Goal: Task Accomplishment & Management: Manage account settings

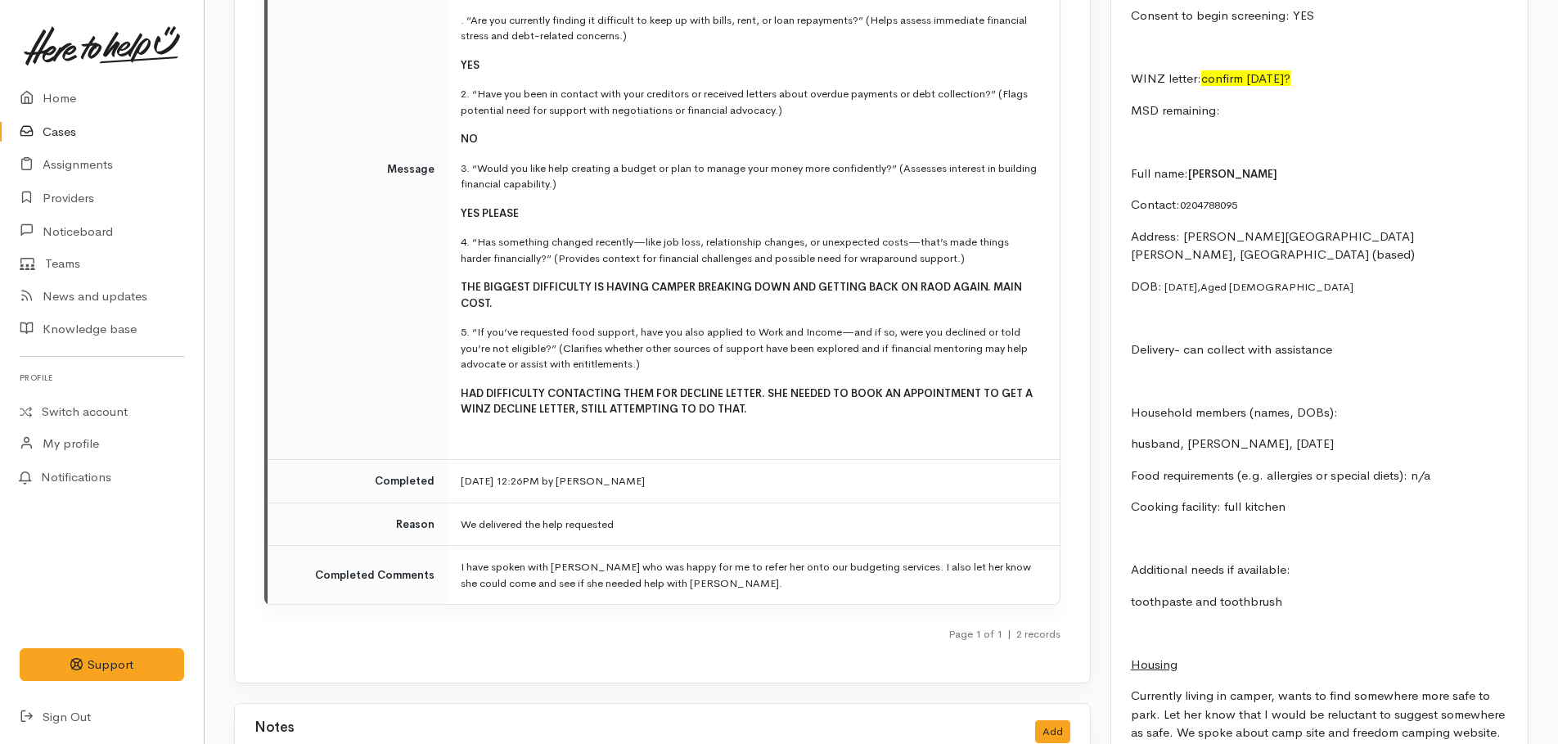
scroll to position [2619, 0]
click at [52, 106] on link "Home" at bounding box center [102, 99] width 204 height 34
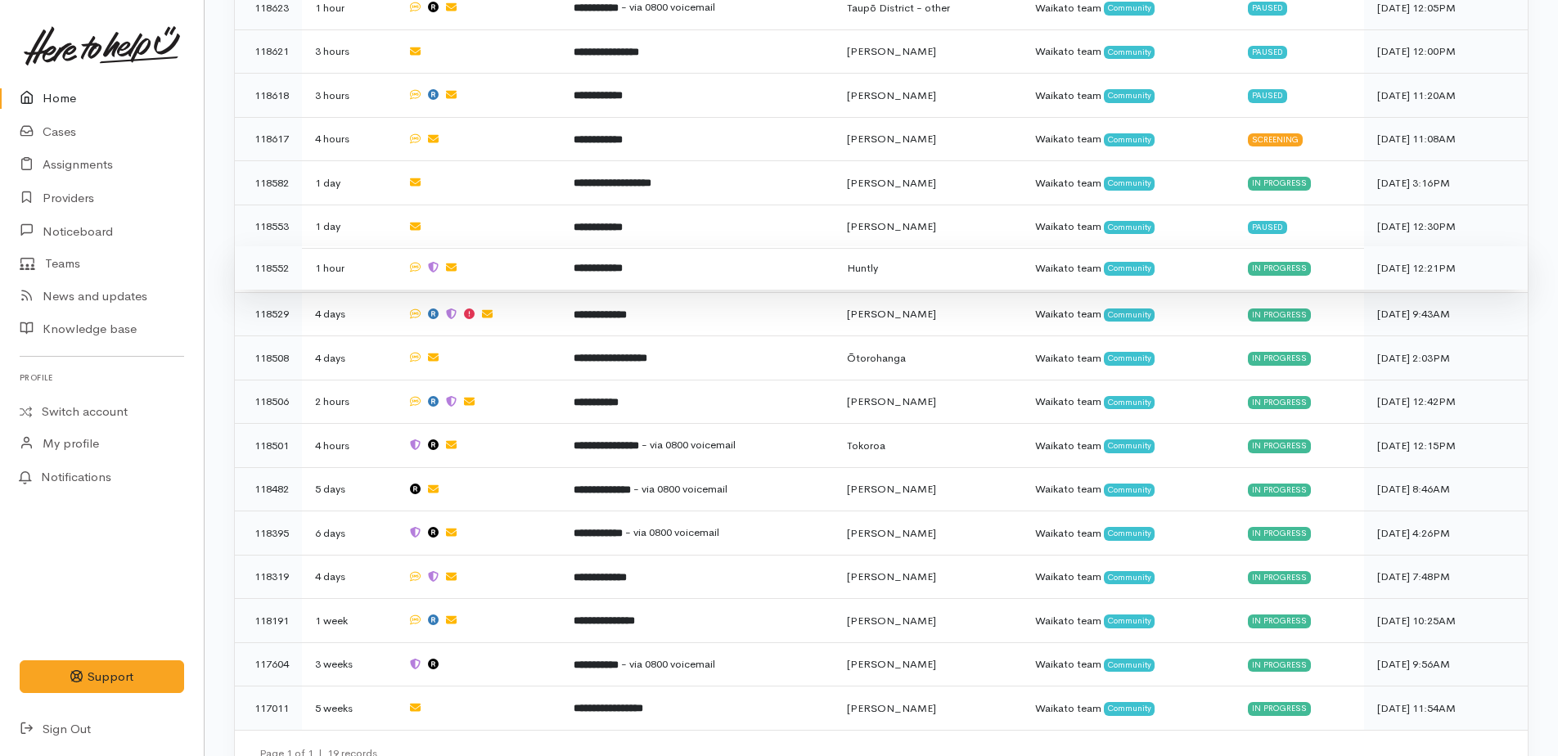
scroll to position [1029, 0]
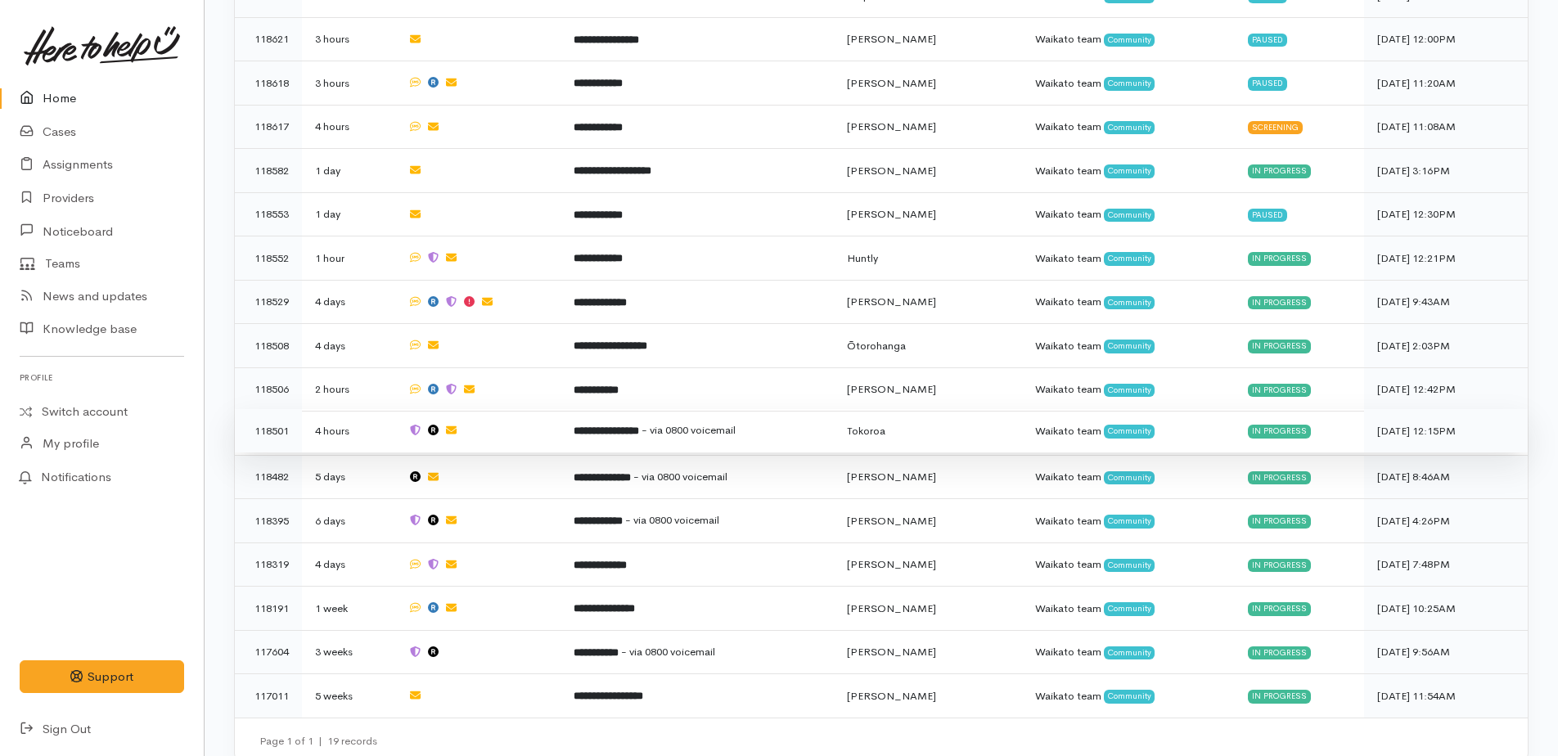
click at [624, 426] on b "**********" at bounding box center [606, 431] width 65 height 11
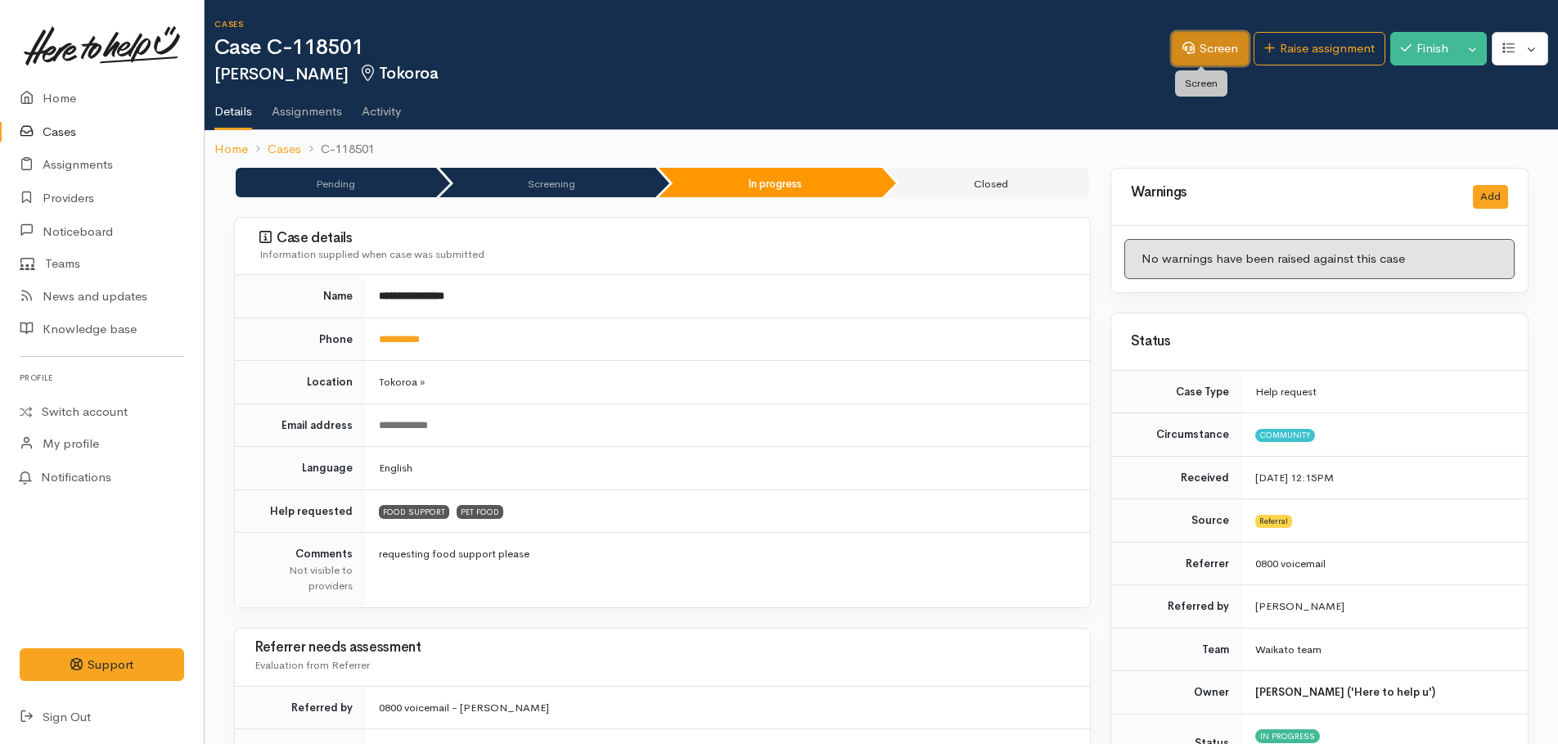
click at [1195, 55] on link "Screen" at bounding box center [1210, 49] width 77 height 34
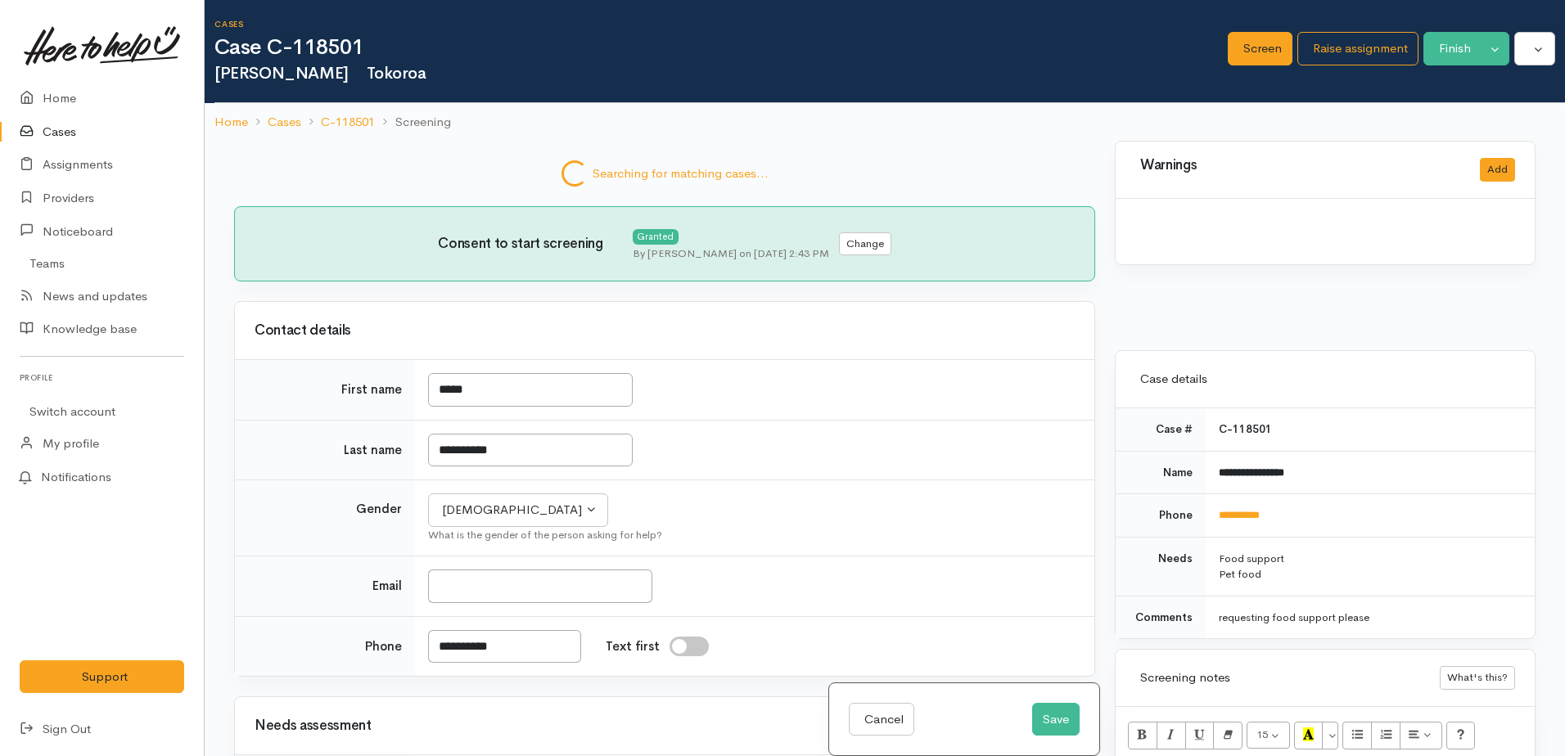
select select "3"
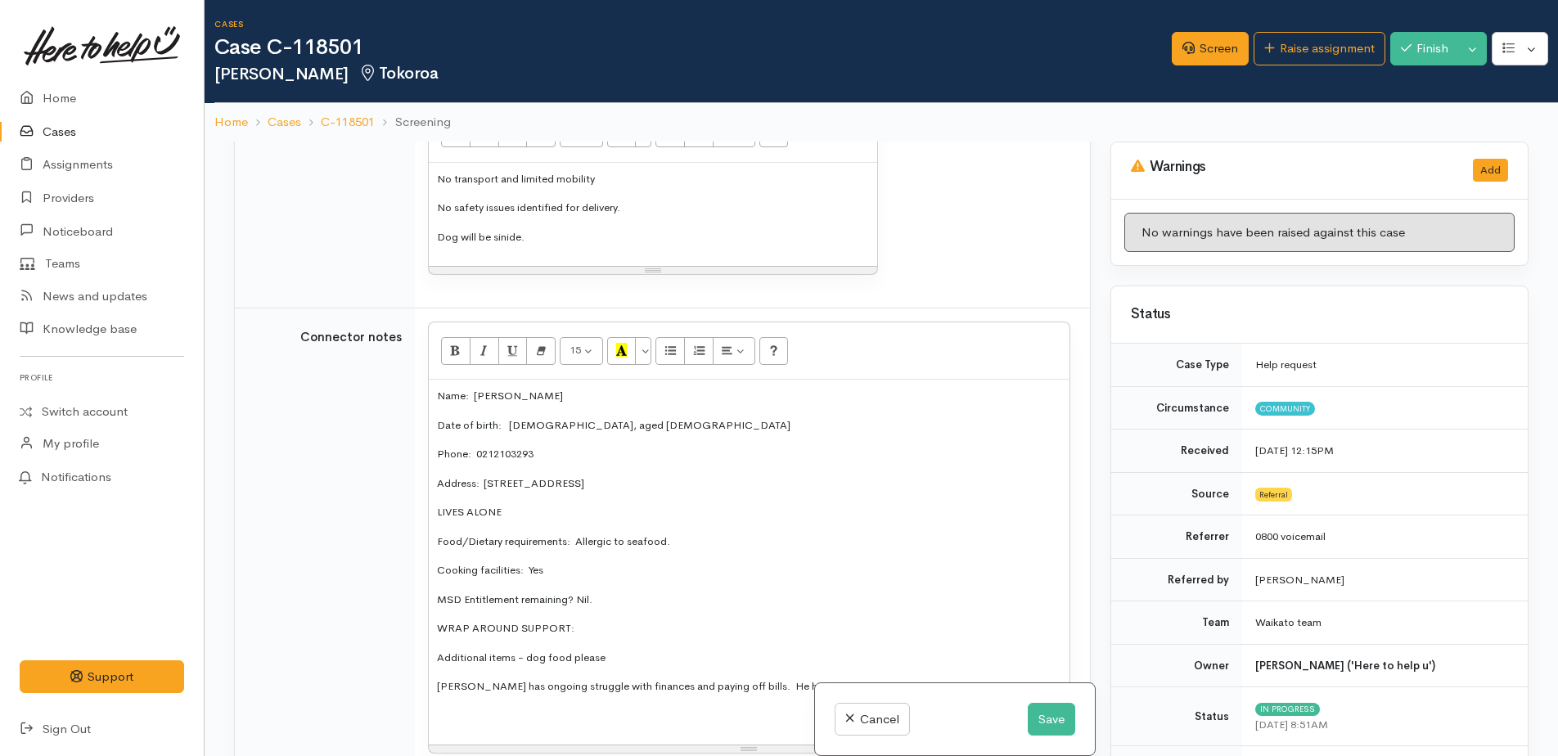
scroll to position [2128, 0]
click at [527, 247] on p "Dog will be sinide." at bounding box center [653, 239] width 432 height 16
click at [1046, 722] on button "Save" at bounding box center [1051, 720] width 47 height 34
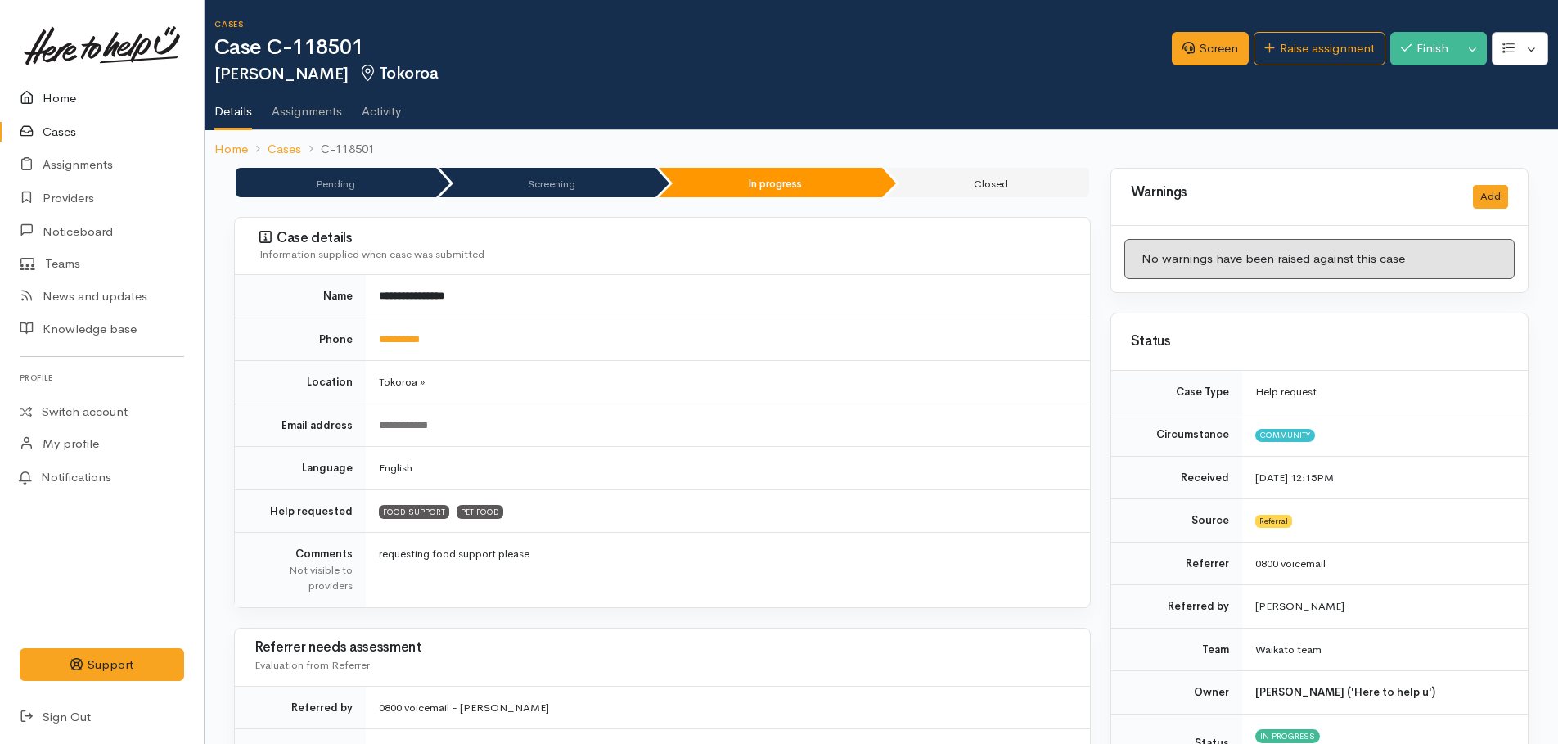
click at [64, 101] on link "Home" at bounding box center [102, 99] width 204 height 34
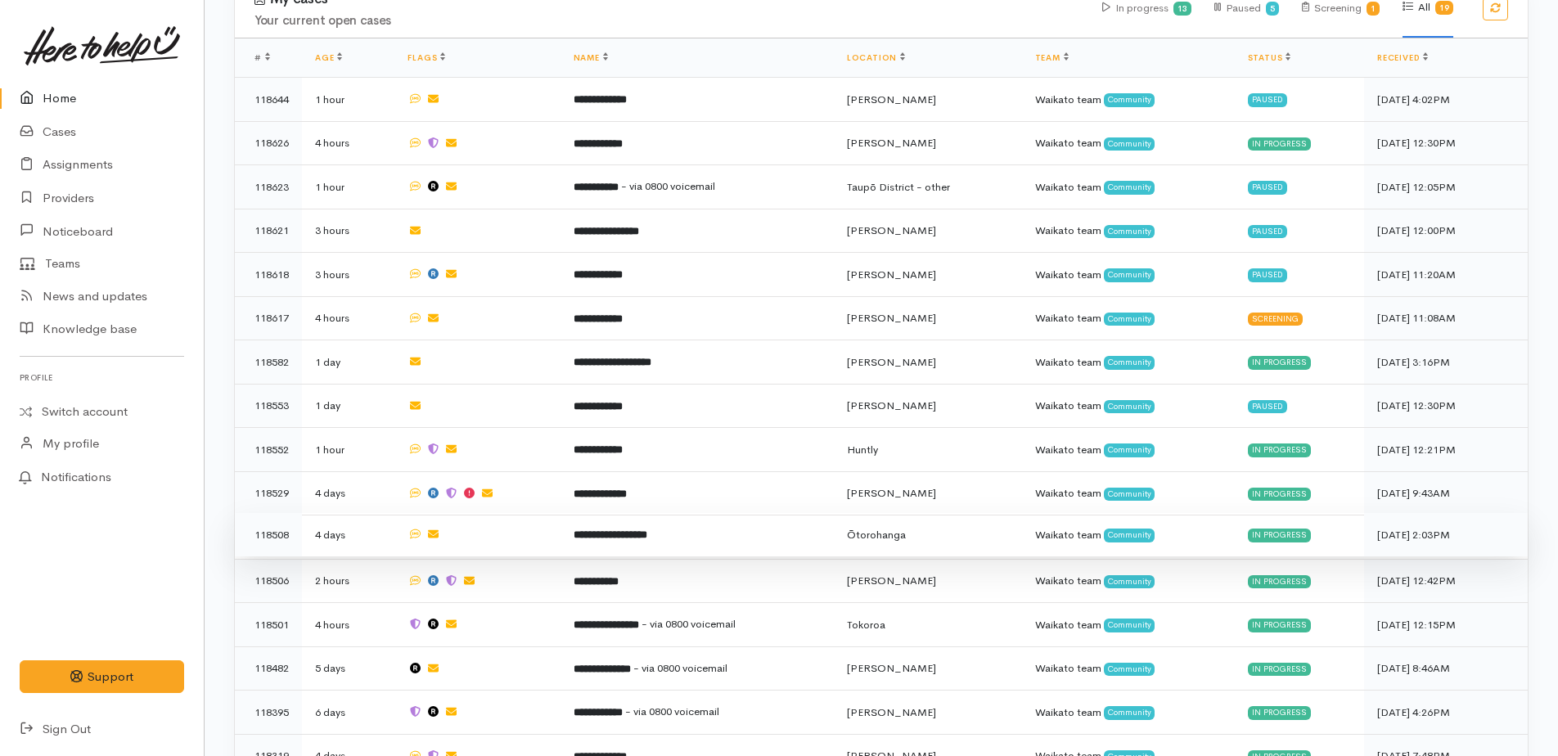
scroll to position [900, 0]
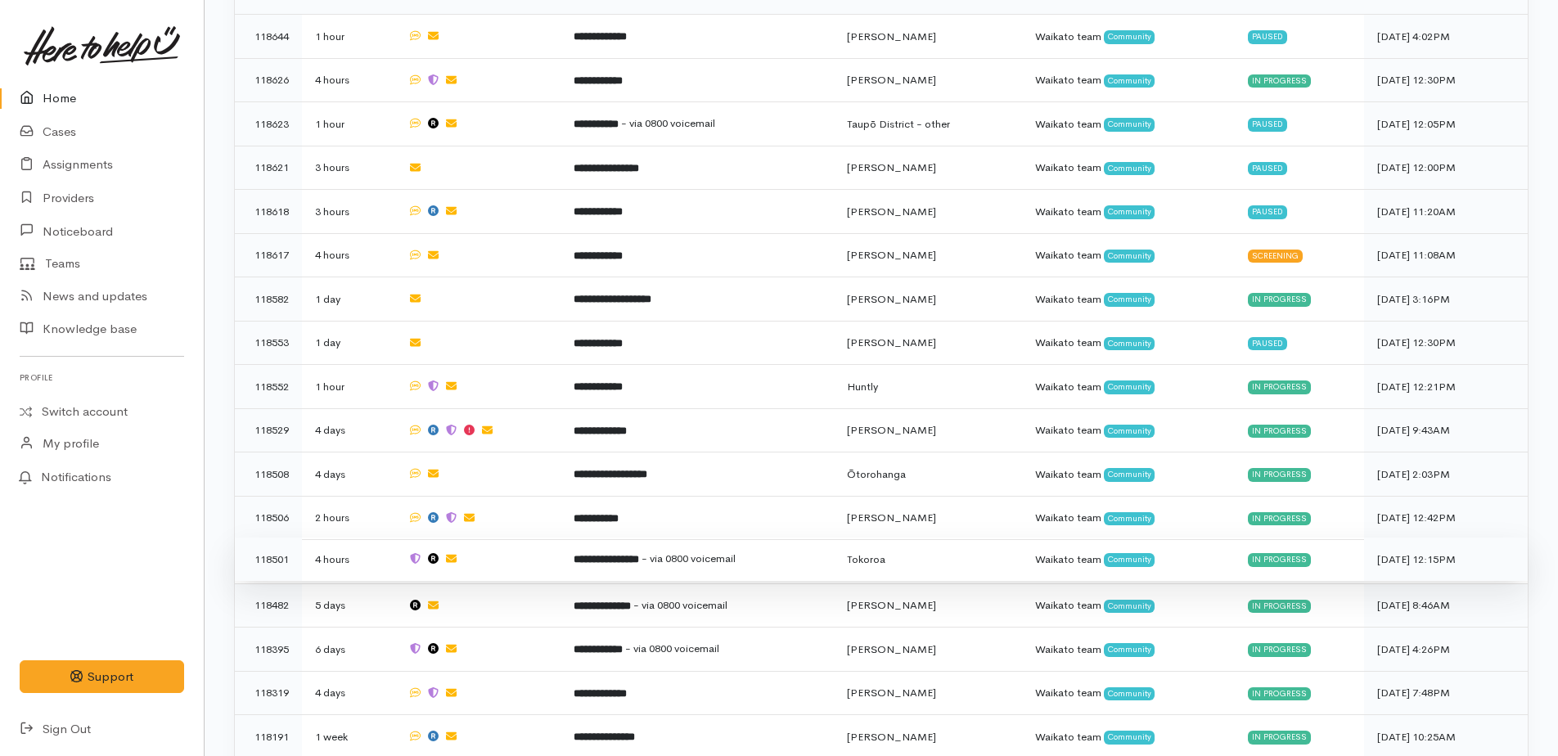
click at [595, 554] on b "**********" at bounding box center [606, 559] width 65 height 11
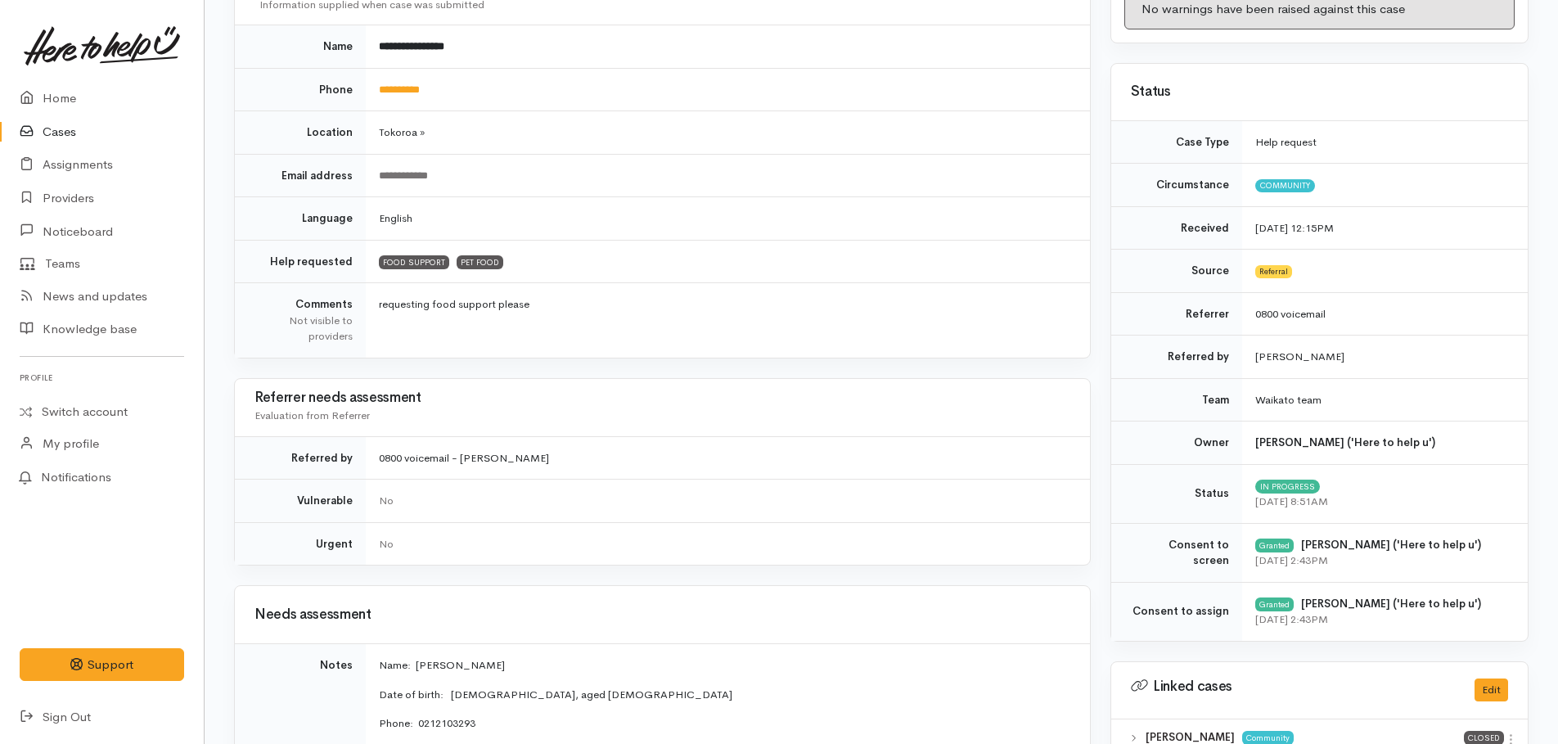
scroll to position [82, 0]
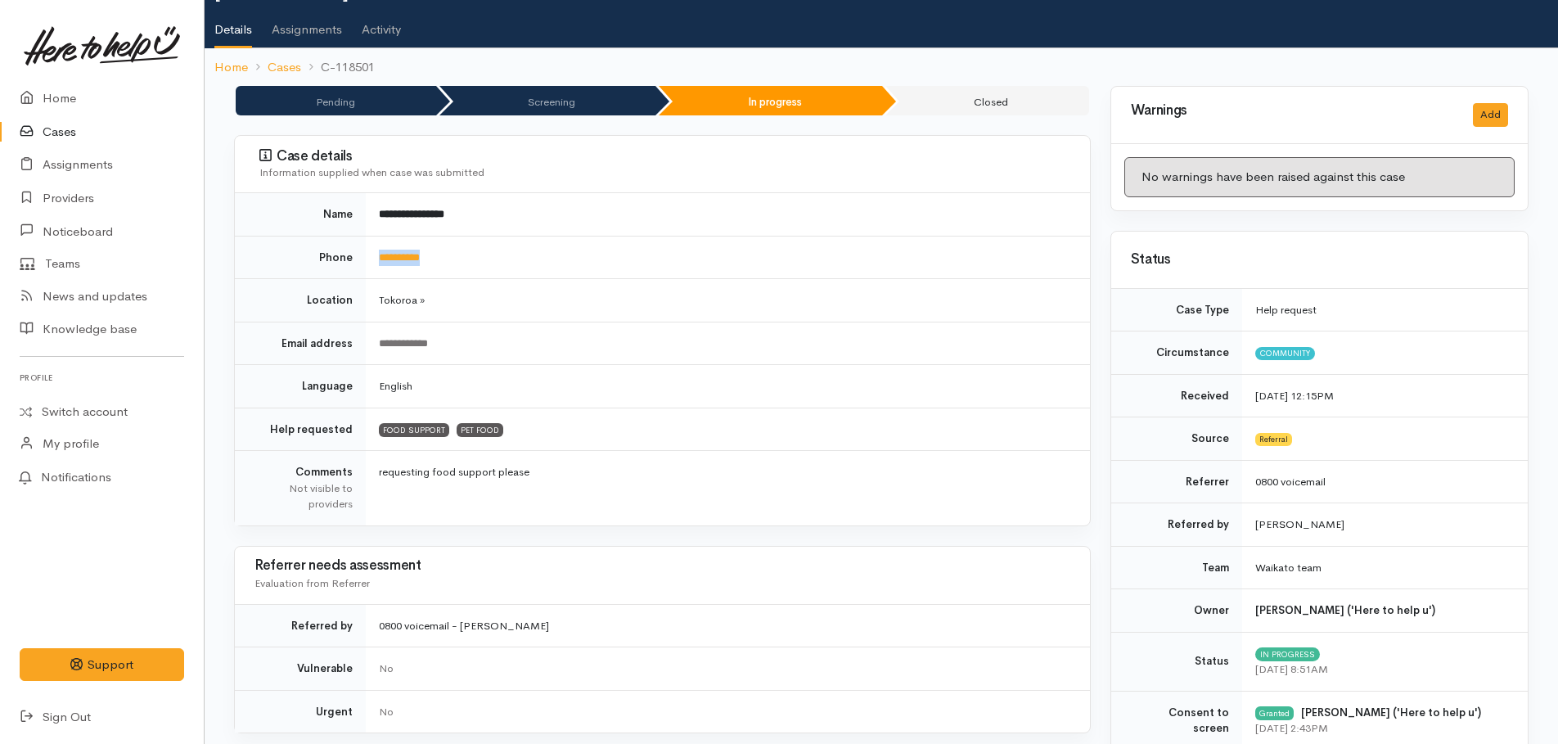
drag, startPoint x: 453, startPoint y: 253, endPoint x: 359, endPoint y: 256, distance: 94.2
click at [359, 256] on tr "**********" at bounding box center [662, 257] width 855 height 43
drag, startPoint x: 359, startPoint y: 256, endPoint x: 382, endPoint y: 258, distance: 23.8
copy tr "**********"
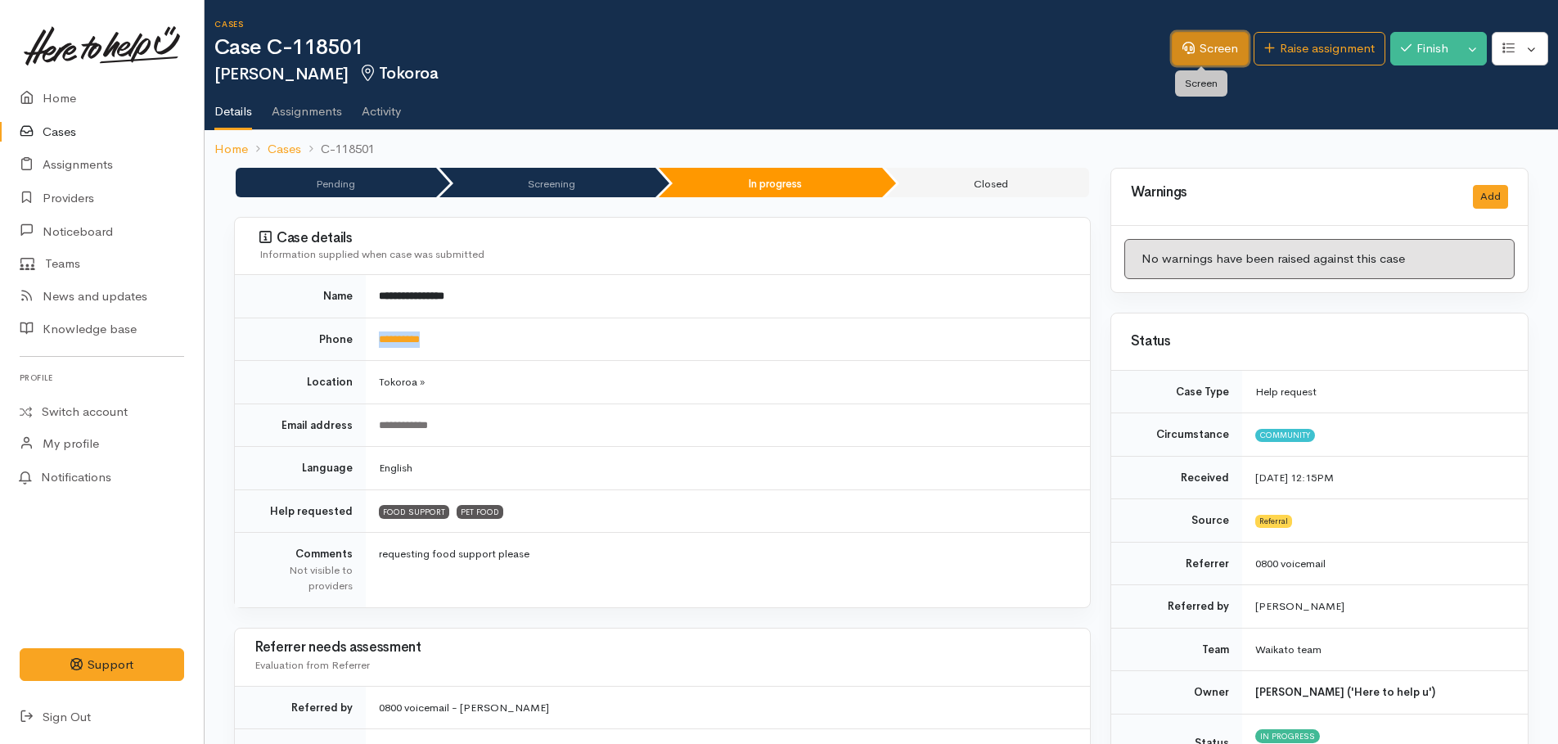
drag, startPoint x: 1187, startPoint y: 58, endPoint x: 1175, endPoint y: 60, distance: 11.6
click at [1187, 57] on link "Screen" at bounding box center [1210, 49] width 77 height 34
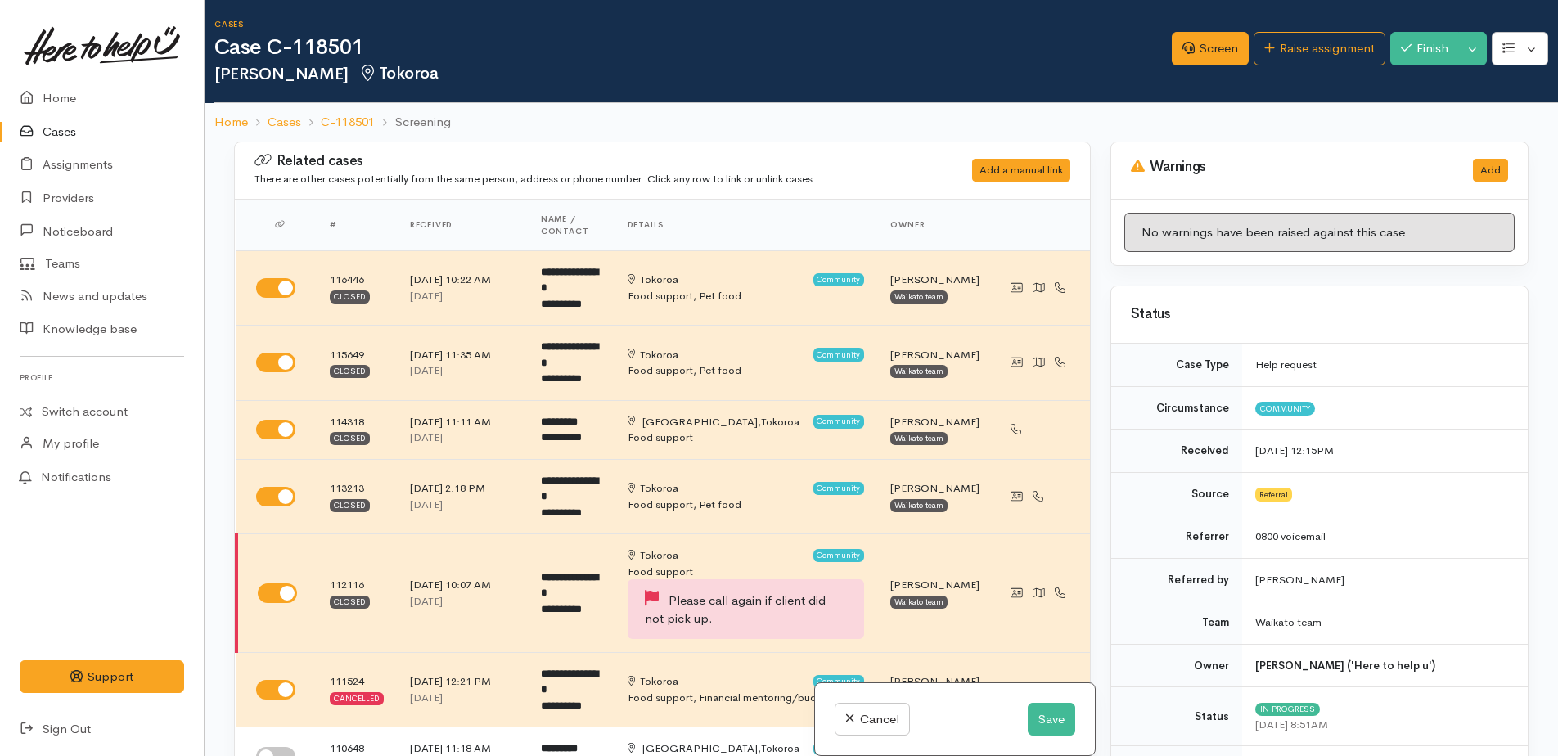
select select "3"
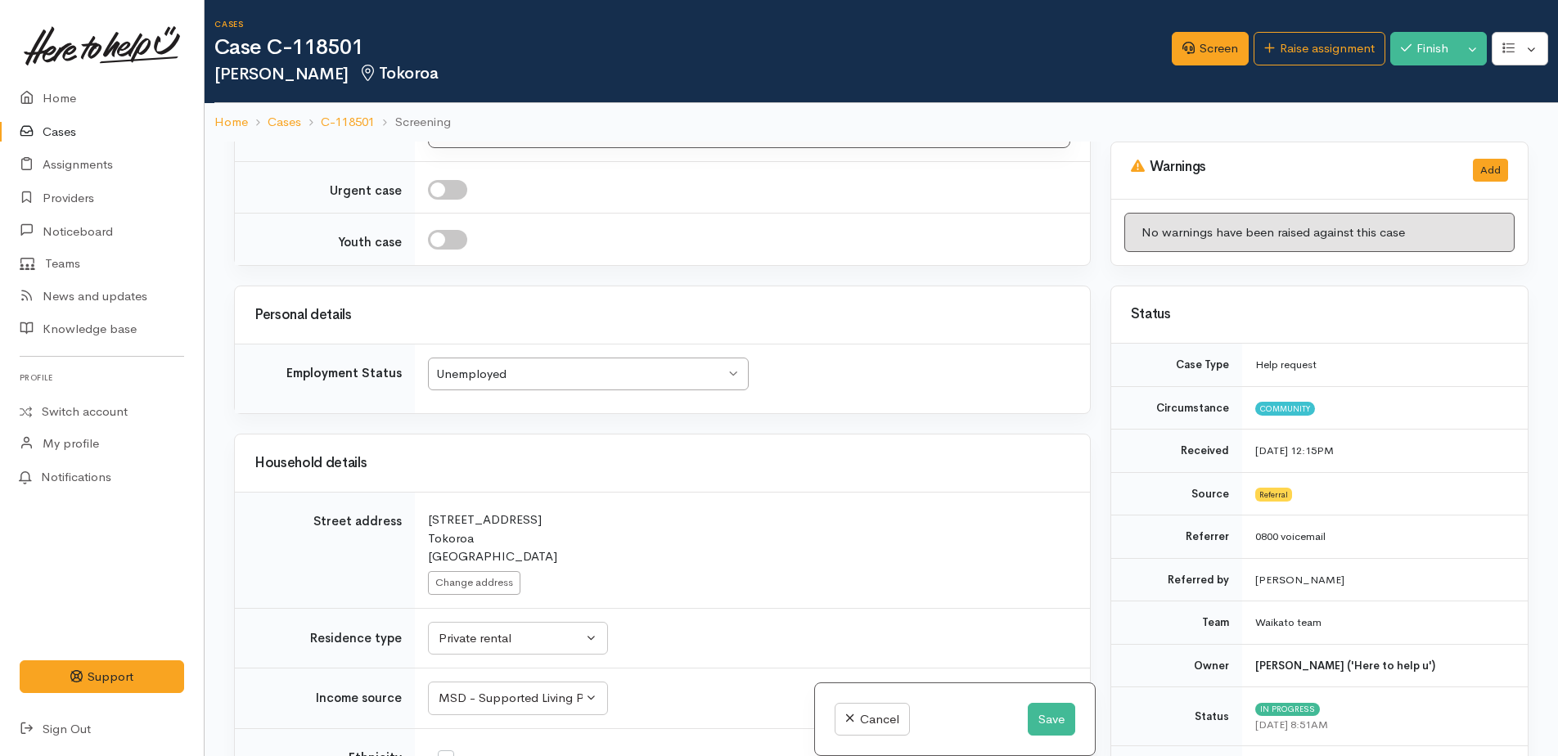
scroll to position [3192, 0]
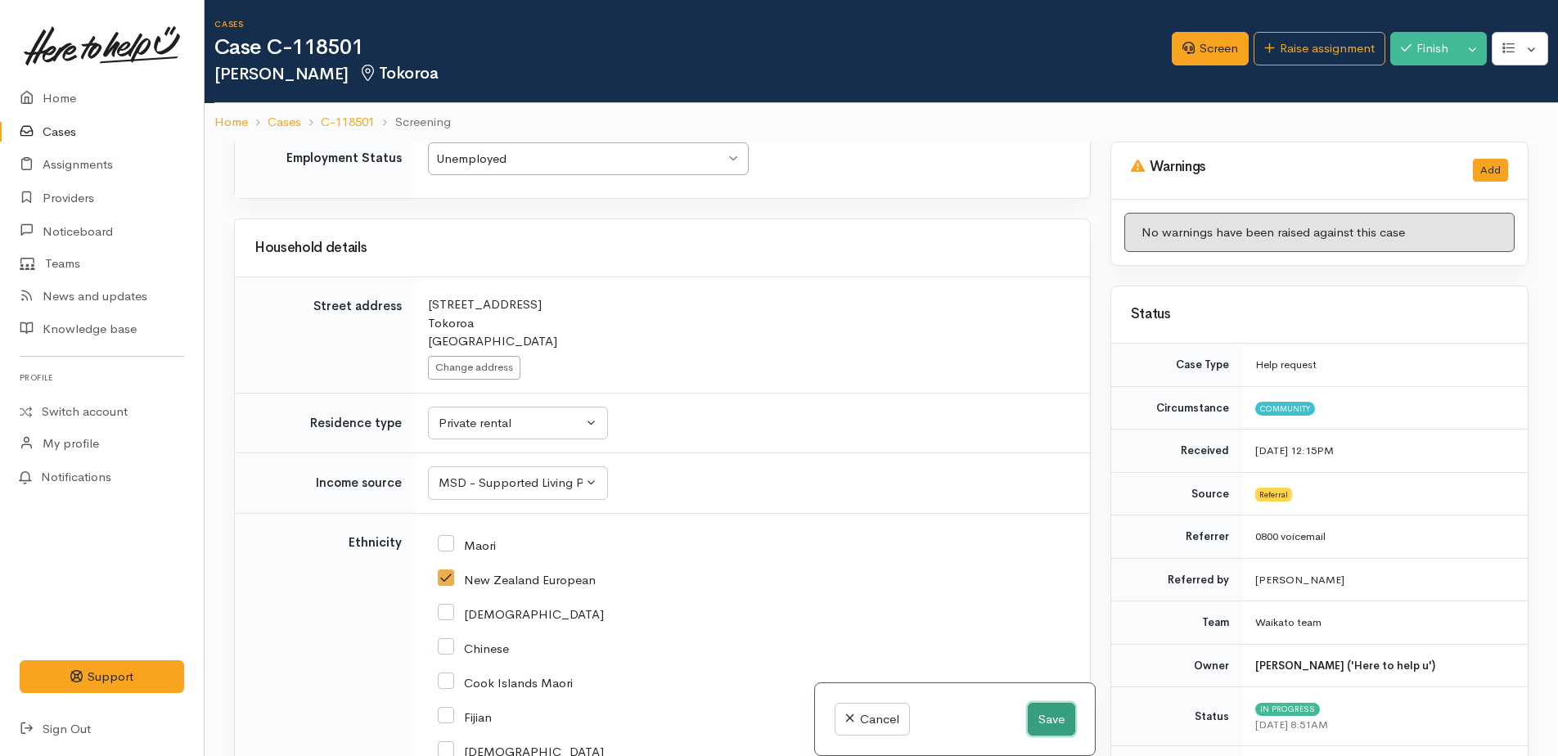
click at [1035, 724] on button "Save" at bounding box center [1051, 720] width 47 height 34
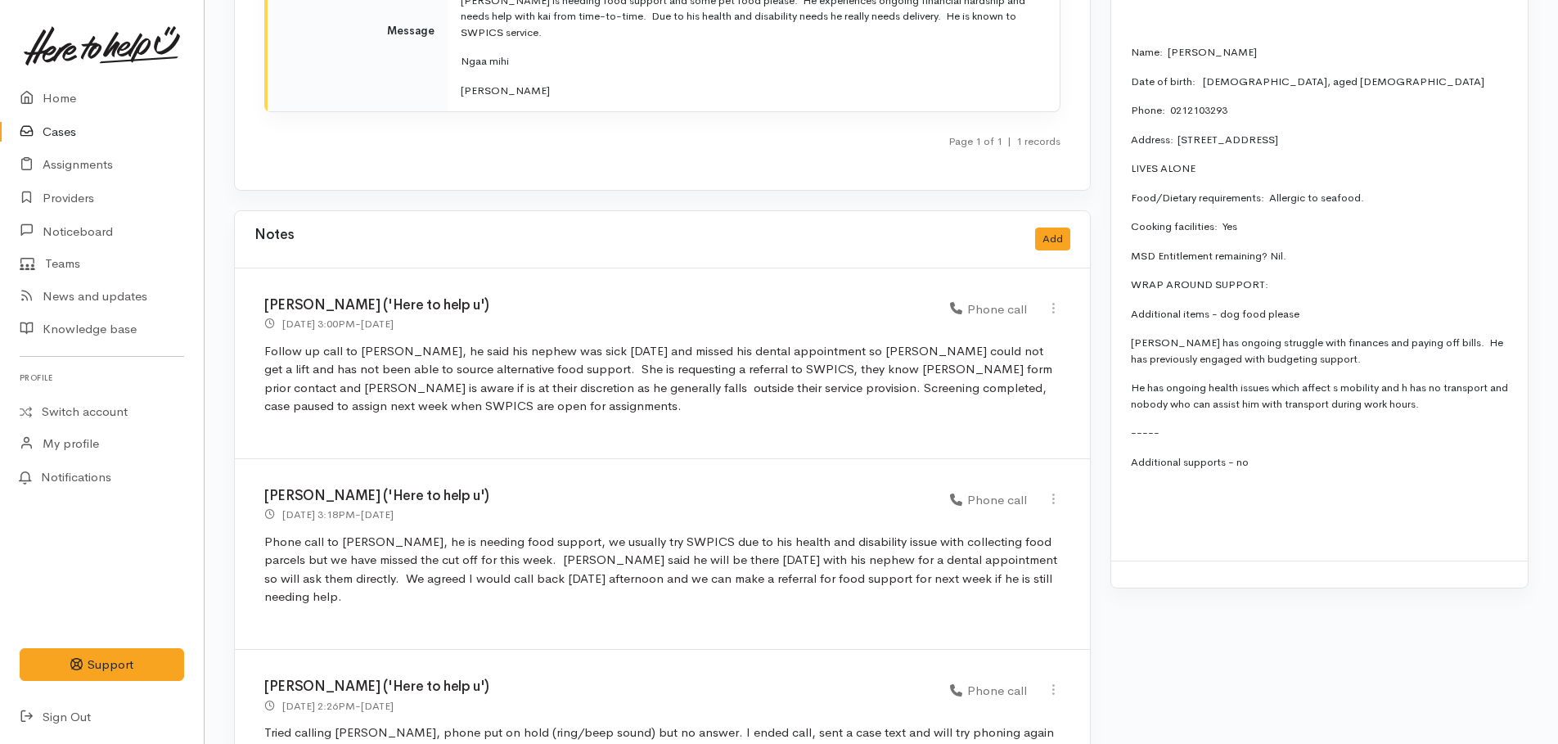
scroll to position [2451, 0]
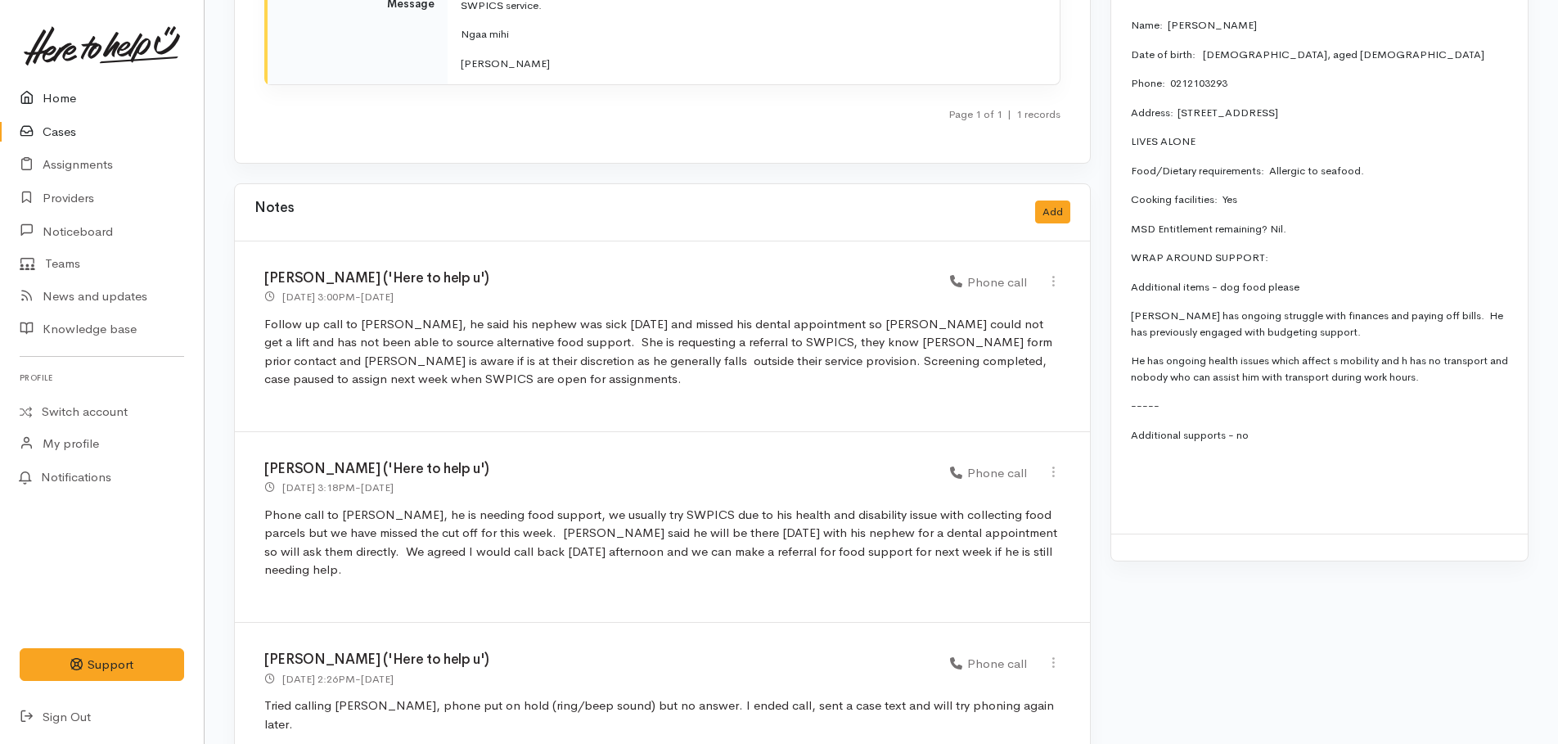
click at [60, 94] on link "Home" at bounding box center [102, 99] width 204 height 34
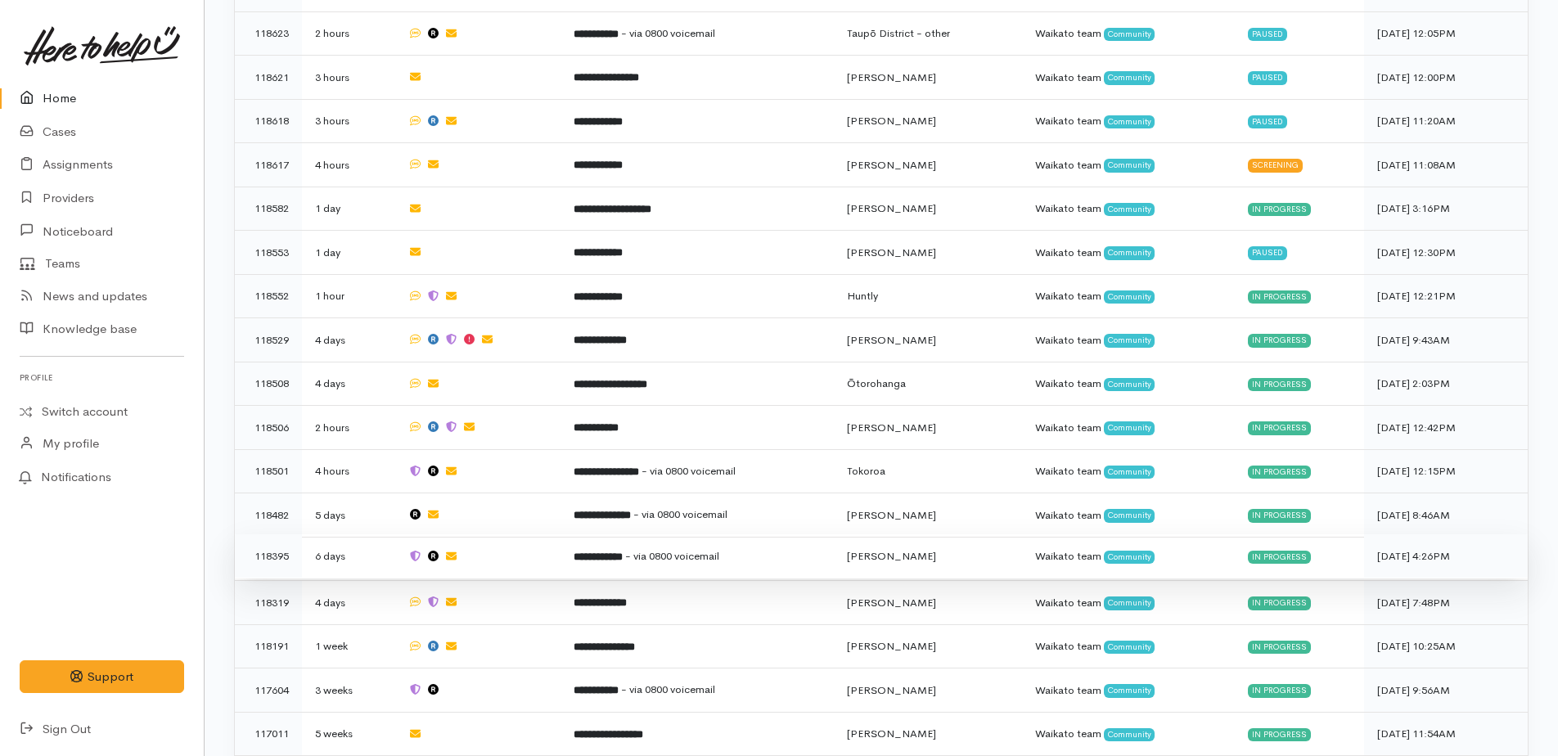
scroll to position [1064, 0]
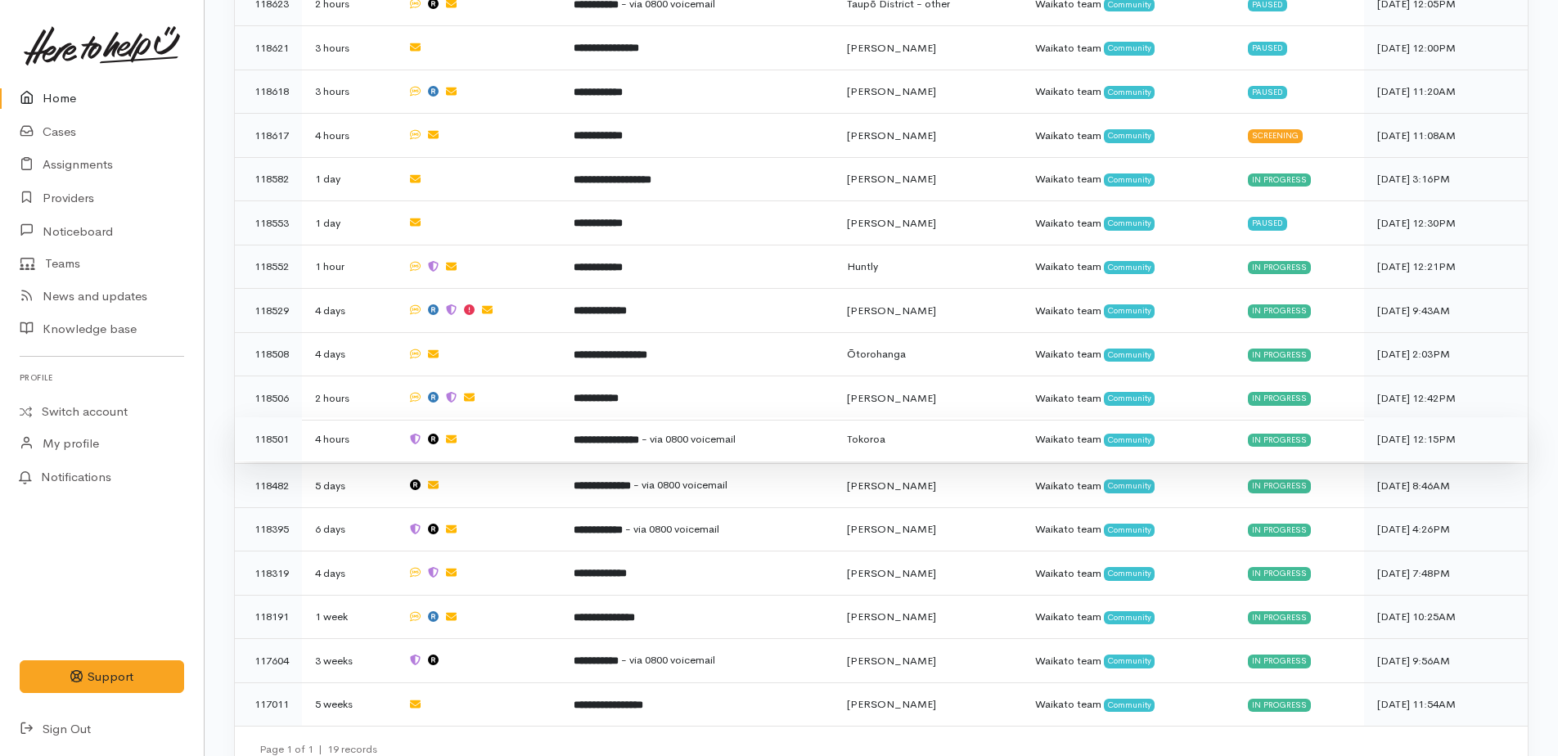
click at [615, 435] on b "**********" at bounding box center [606, 440] width 65 height 11
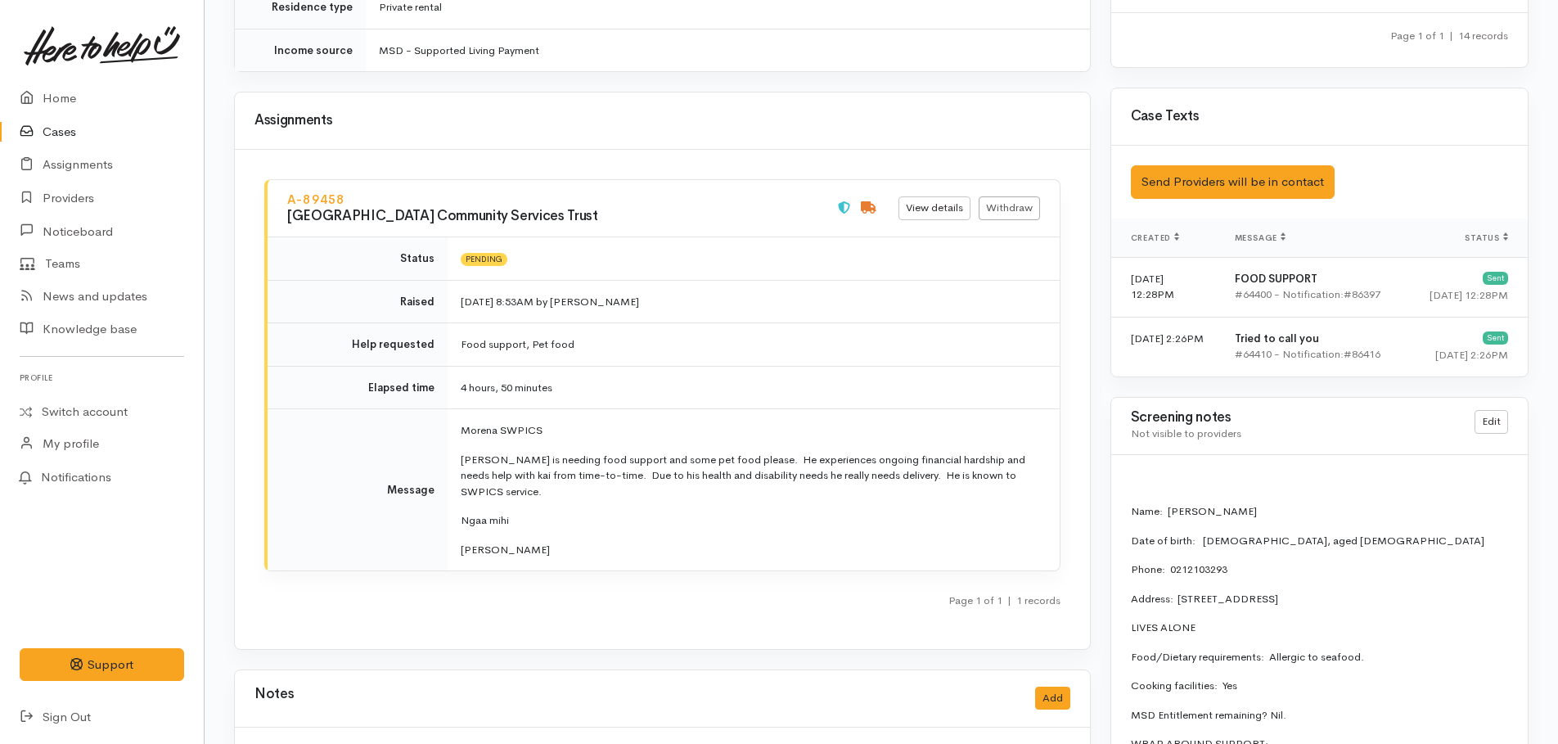
scroll to position [2451, 0]
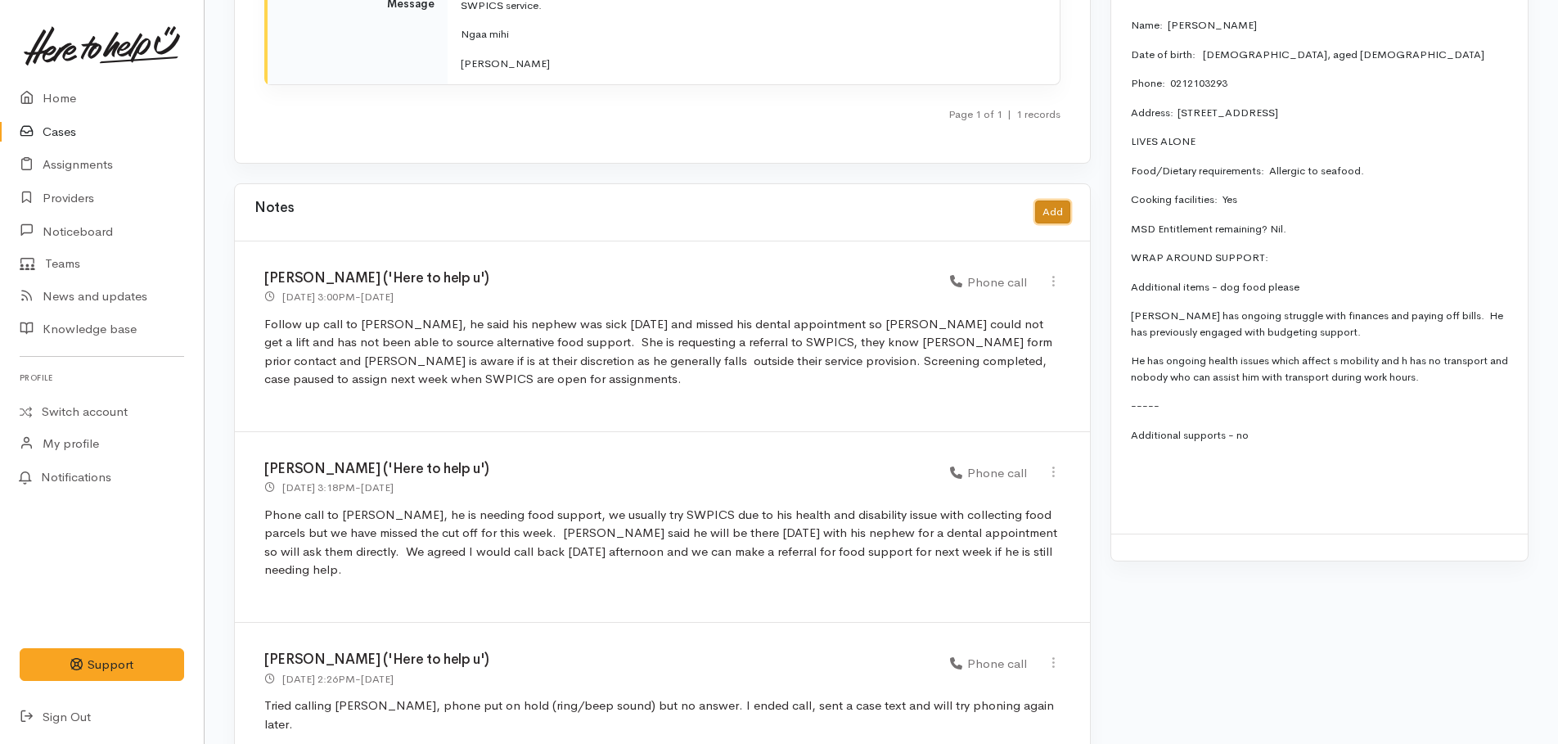
click at [1050, 201] on button "Add" at bounding box center [1052, 213] width 35 height 24
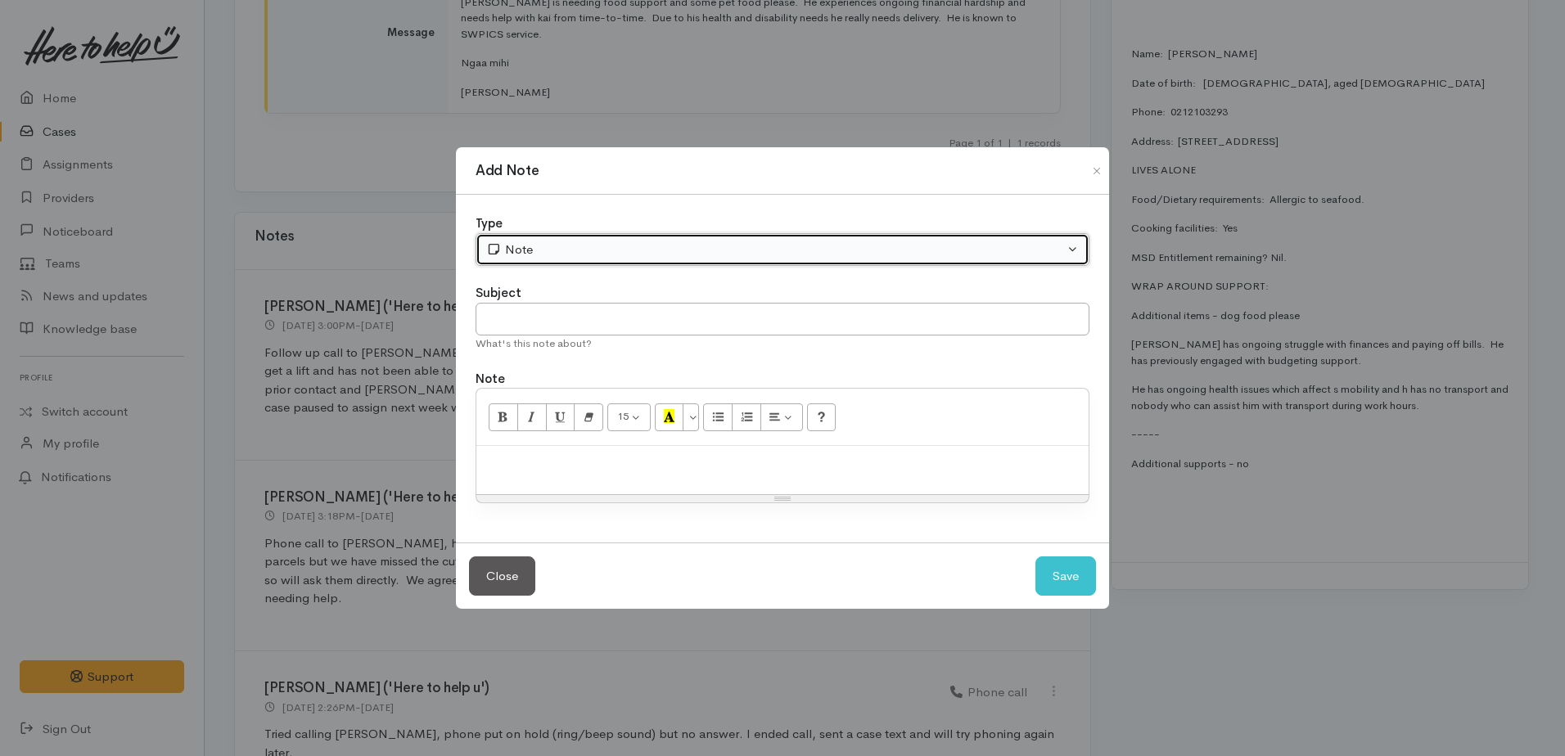
click at [723, 241] on div "Note" at bounding box center [775, 250] width 578 height 19
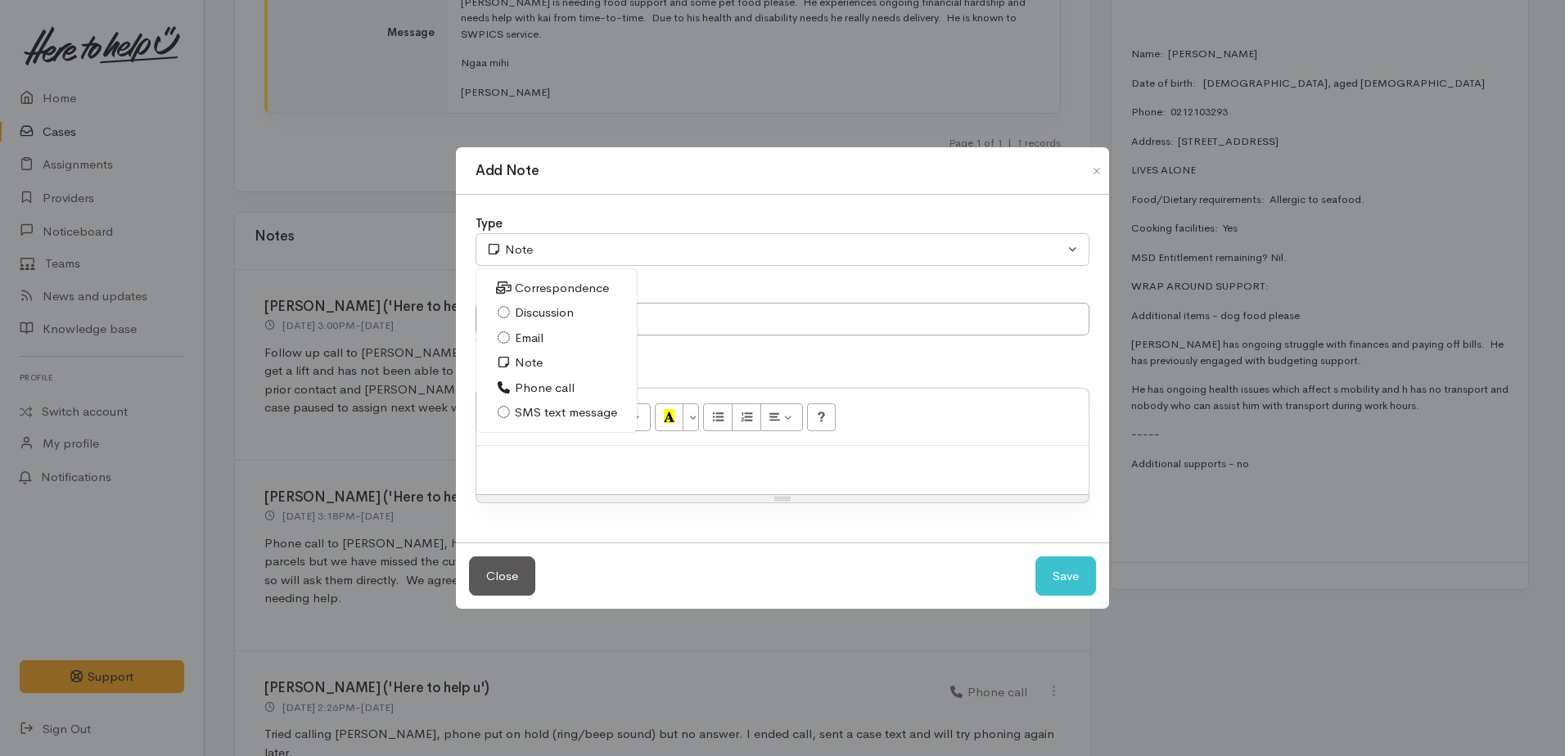
click at [562, 409] on span "SMS text message" at bounding box center [566, 413] width 102 height 19
select select "5"
click at [570, 463] on p at bounding box center [783, 463] width 596 height 19
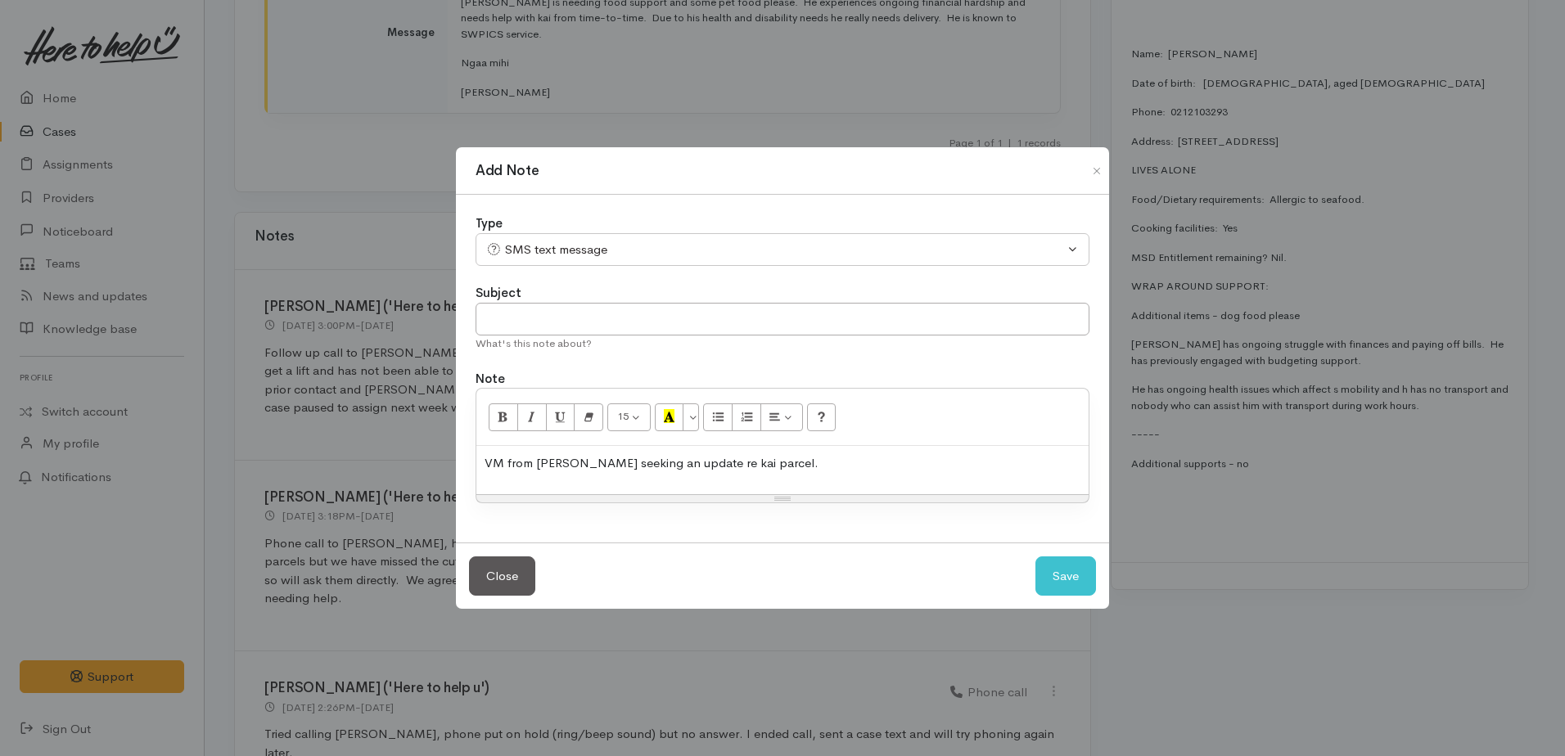
click at [768, 459] on p "VM from Peter seeking an update re kai parcel." at bounding box center [783, 463] width 596 height 19
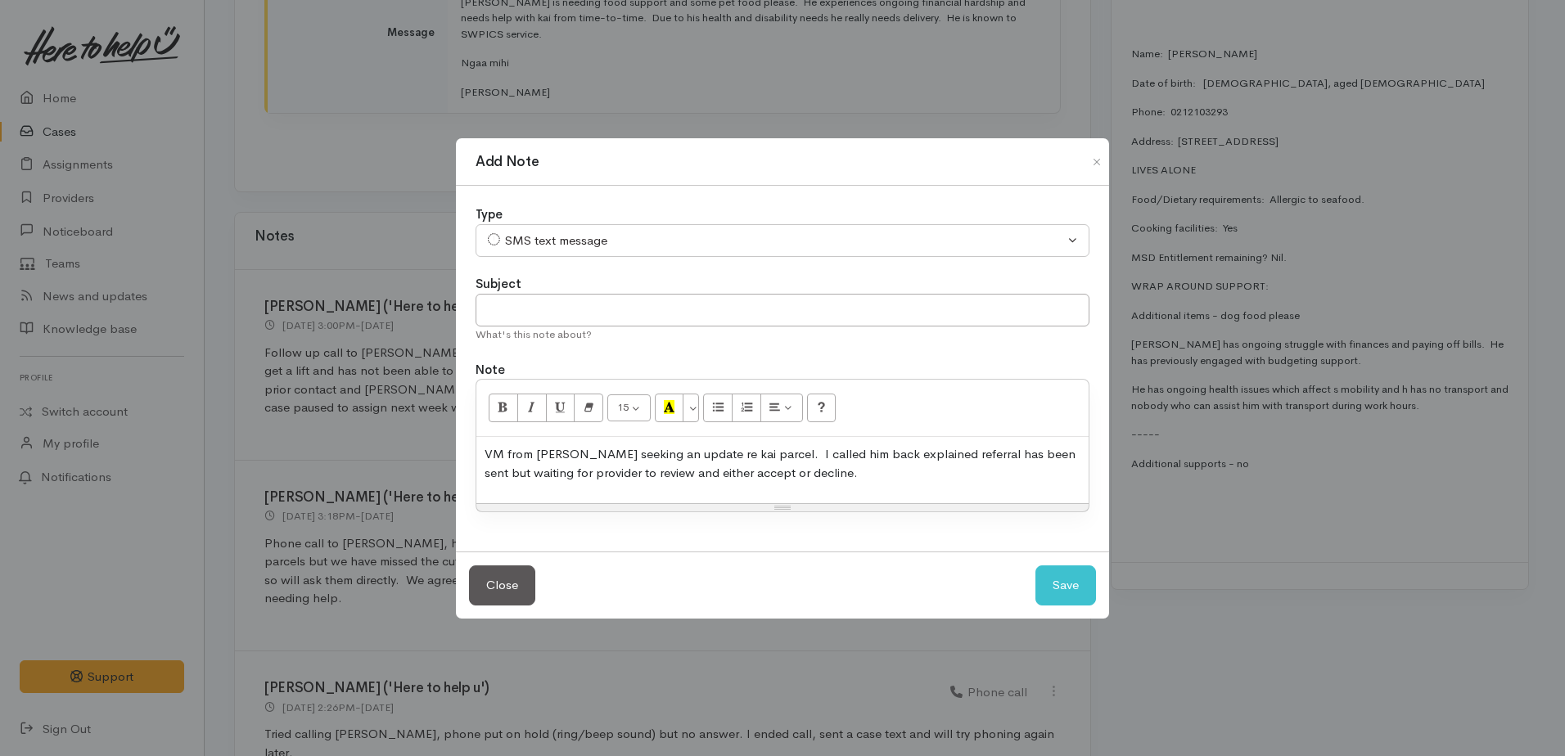
click at [811, 476] on p "VM from Peter seeking an update re kai parcel. I called him back explained refe…" at bounding box center [783, 463] width 596 height 37
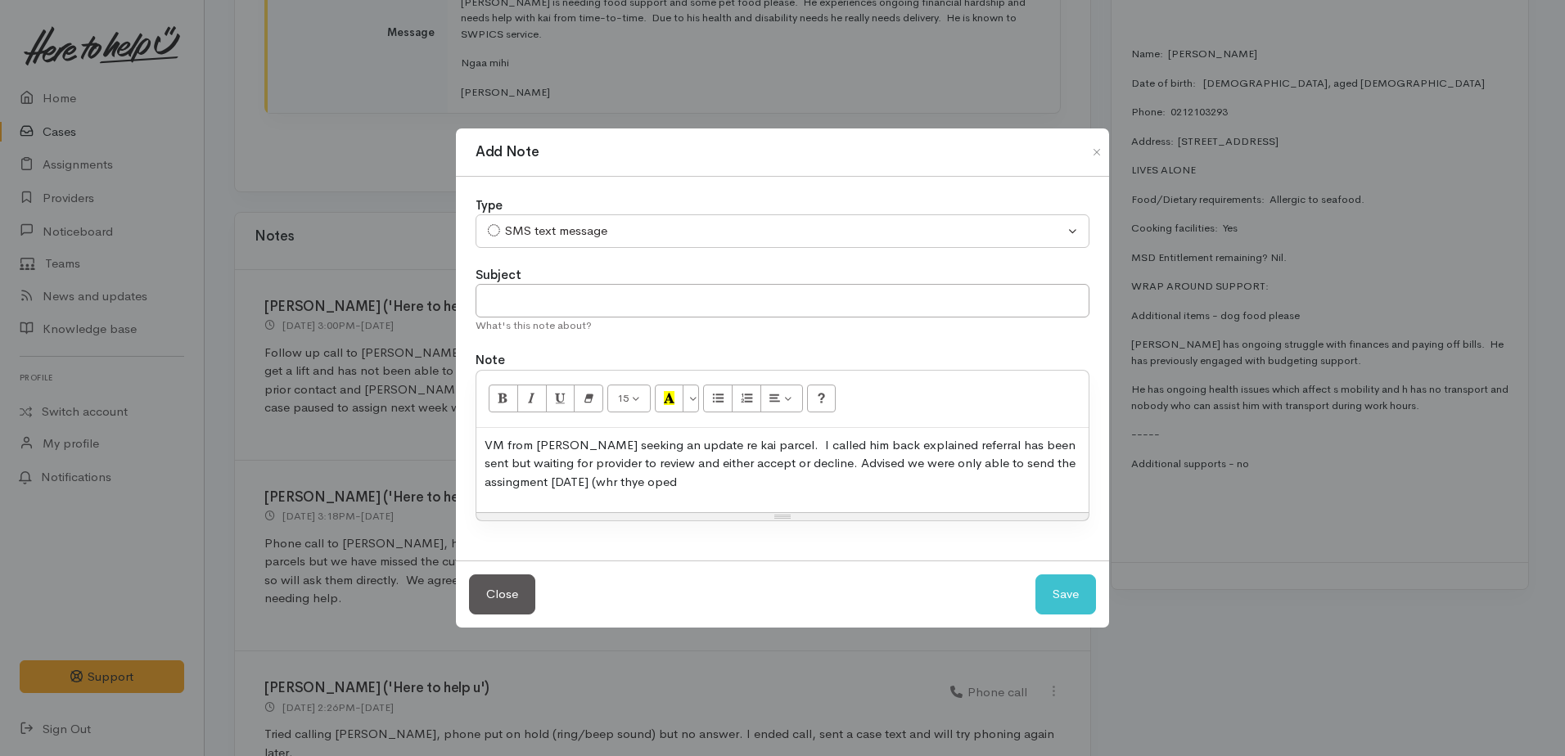
drag, startPoint x: 487, startPoint y: 485, endPoint x: 507, endPoint y: 487, distance: 20.5
click at [556, 485] on p "VM from Peter seeking an update re kai parcel. I called him back explained refe…" at bounding box center [783, 464] width 596 height 56
click at [905, 483] on p "VM from Peter seeking an update re kai parcel. I called him back explained refe…" at bounding box center [783, 464] width 596 height 56
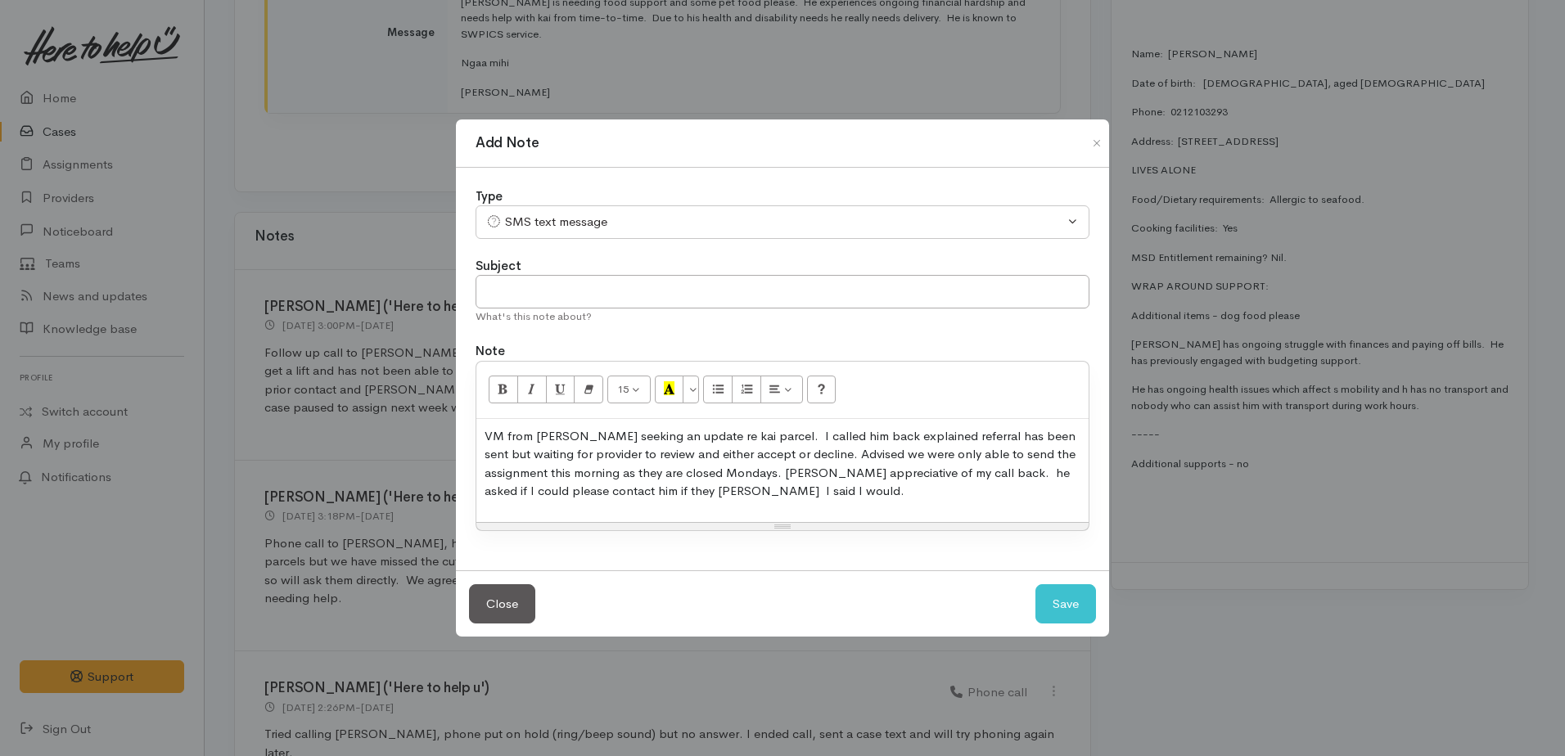
click at [987, 472] on p "VM from Peter seeking an update re kai parcel. I called him back explained refe…" at bounding box center [783, 464] width 596 height 74
click at [1063, 614] on button "Save" at bounding box center [1065, 604] width 61 height 40
select select "1"
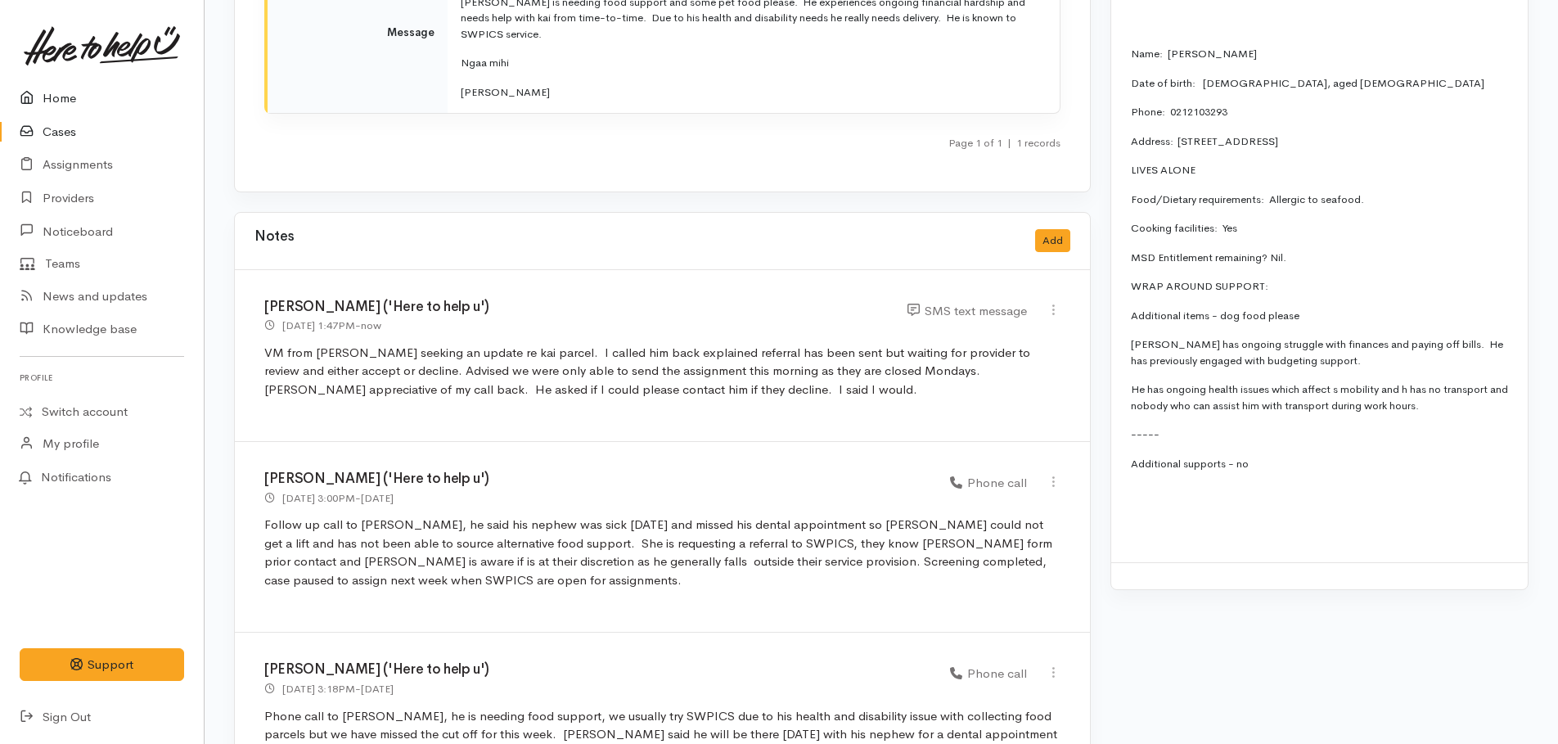
click at [61, 101] on link "Home" at bounding box center [102, 99] width 204 height 34
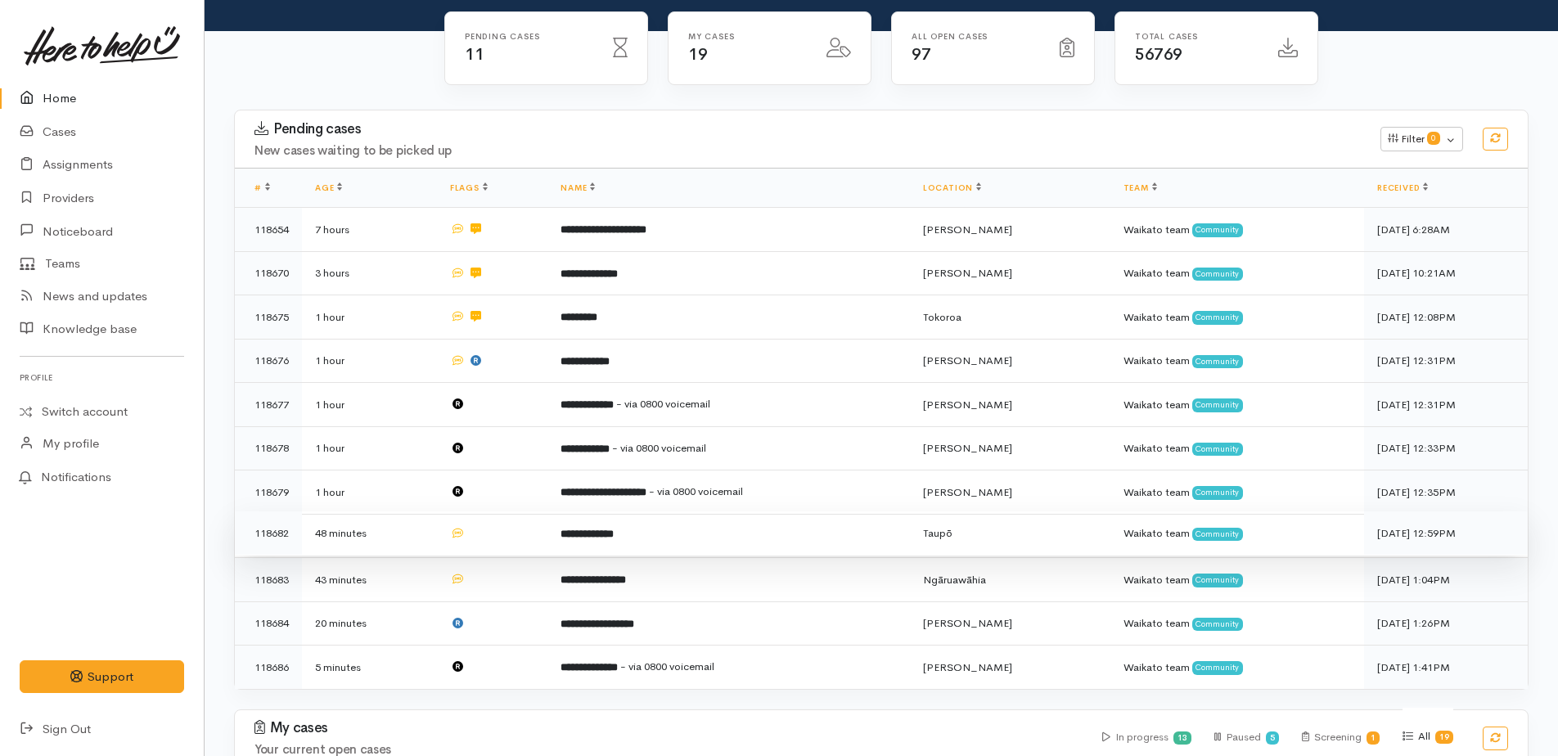
scroll to position [327, 0]
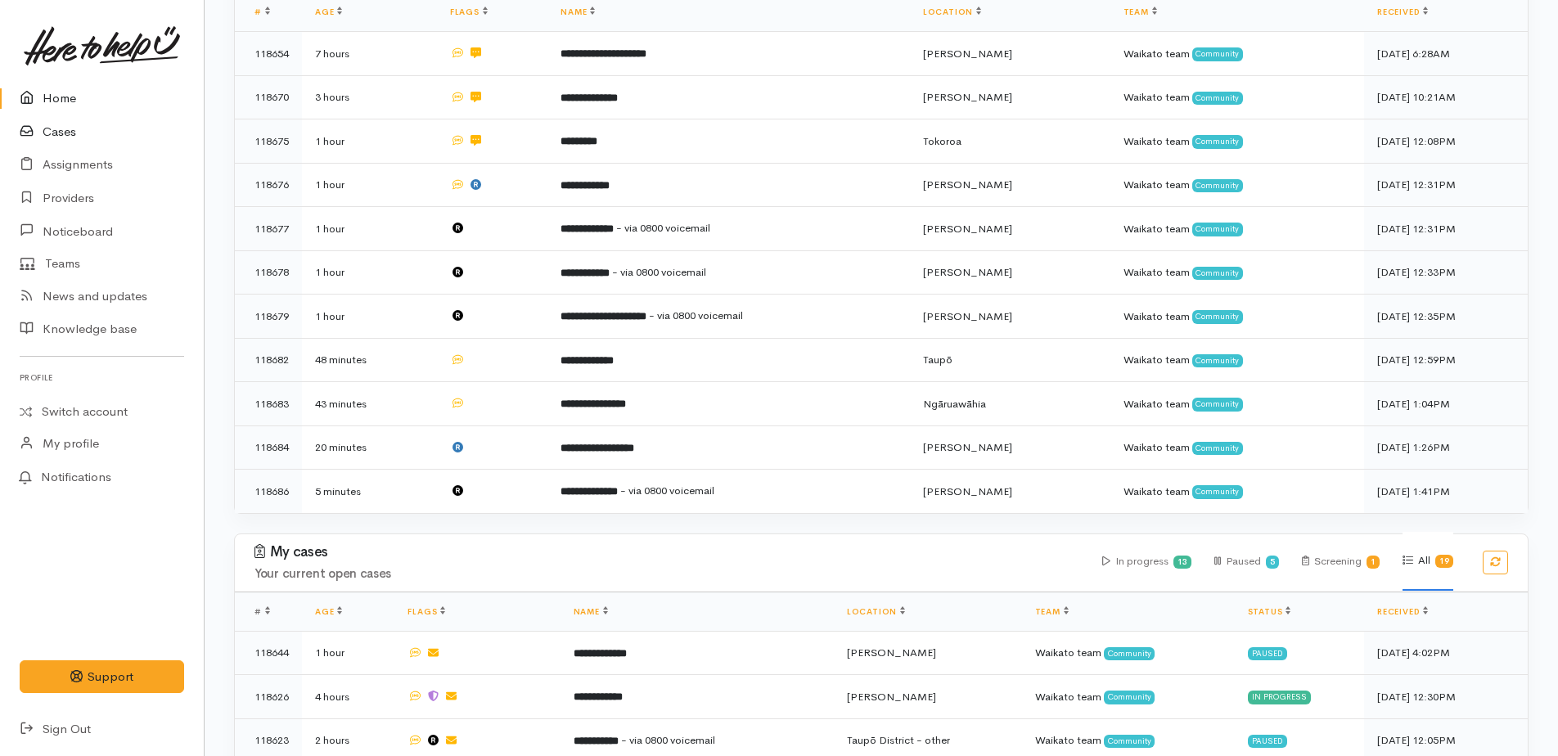
click at [50, 130] on link "Cases" at bounding box center [102, 132] width 204 height 34
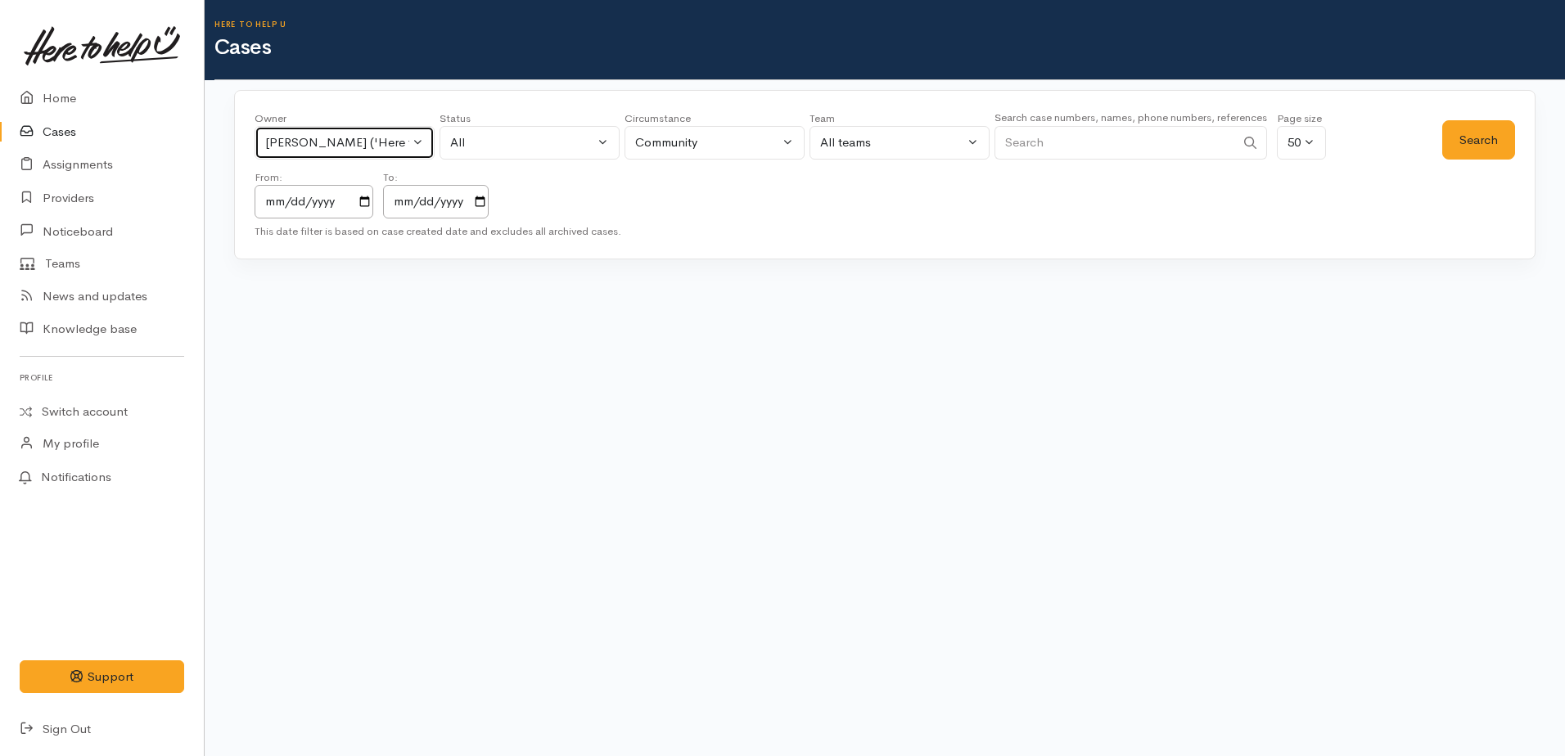
click at [386, 144] on div "Kyleigh Pike ('Here to help u')" at bounding box center [337, 142] width 144 height 19
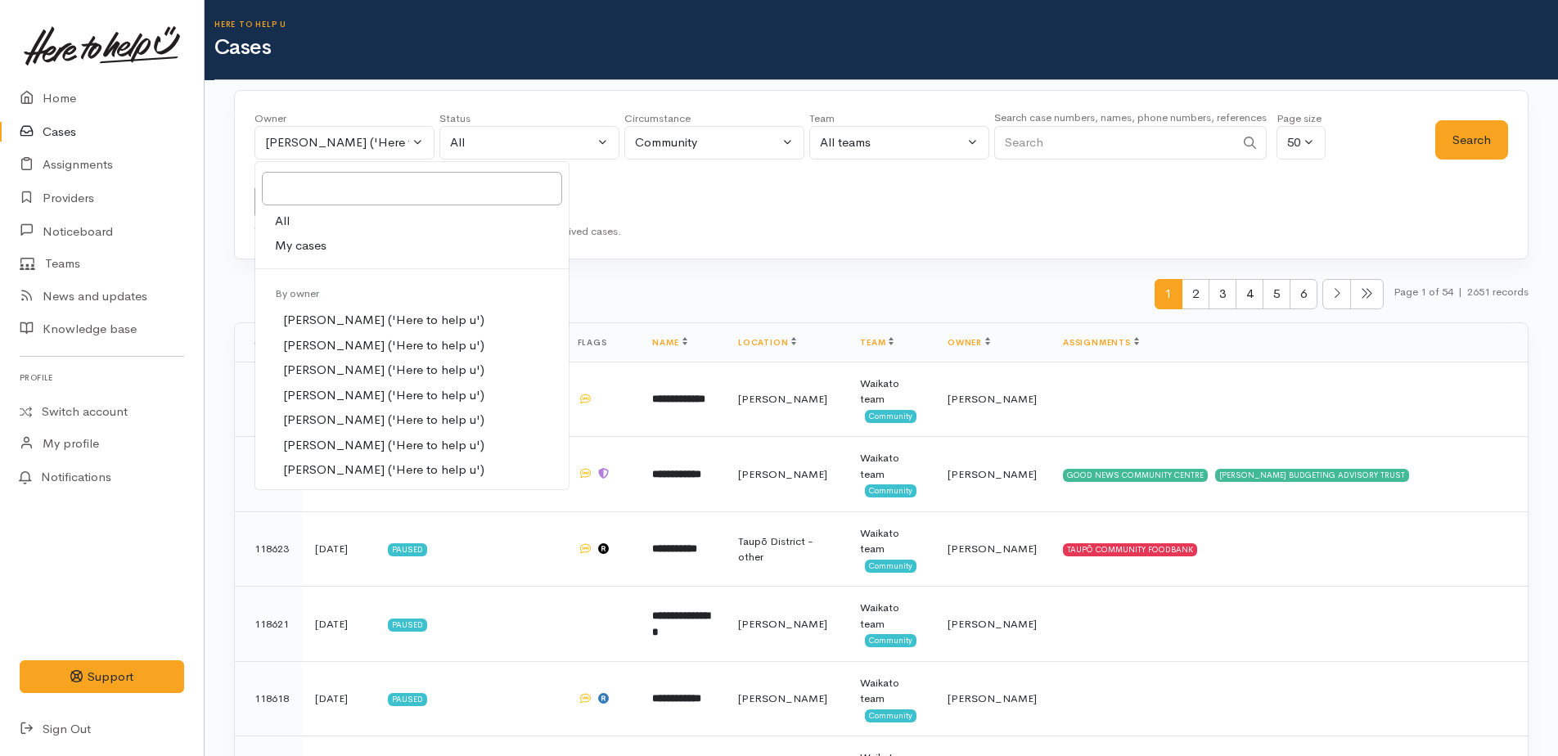
click at [284, 218] on span "All" at bounding box center [282, 221] width 15 height 19
select select "-1"
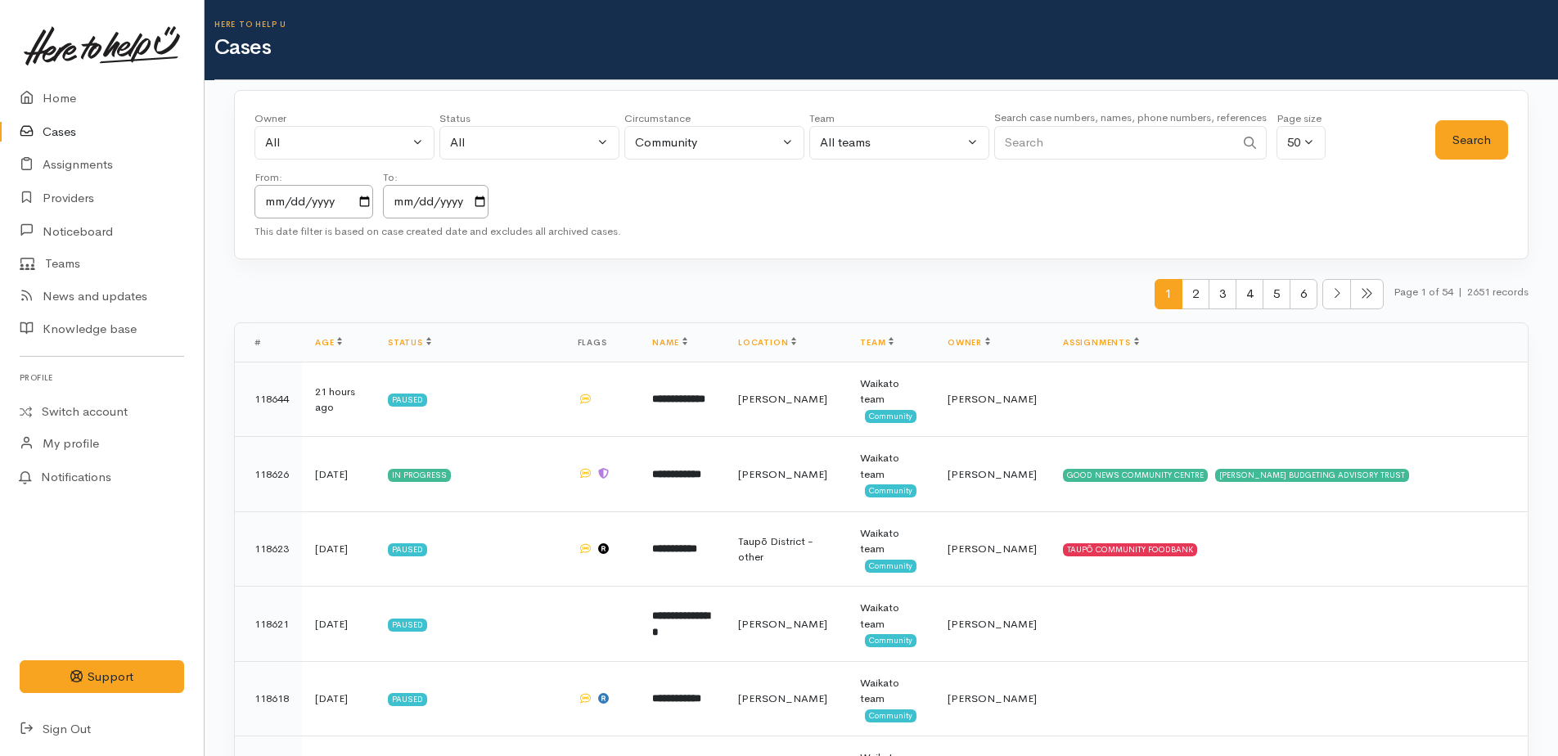
click at [1033, 145] on input "Search" at bounding box center [1115, 143] width 241 height 34
type input "[PERSON_NAME]"
click at [1463, 143] on button "Search" at bounding box center [1472, 140] width 73 height 40
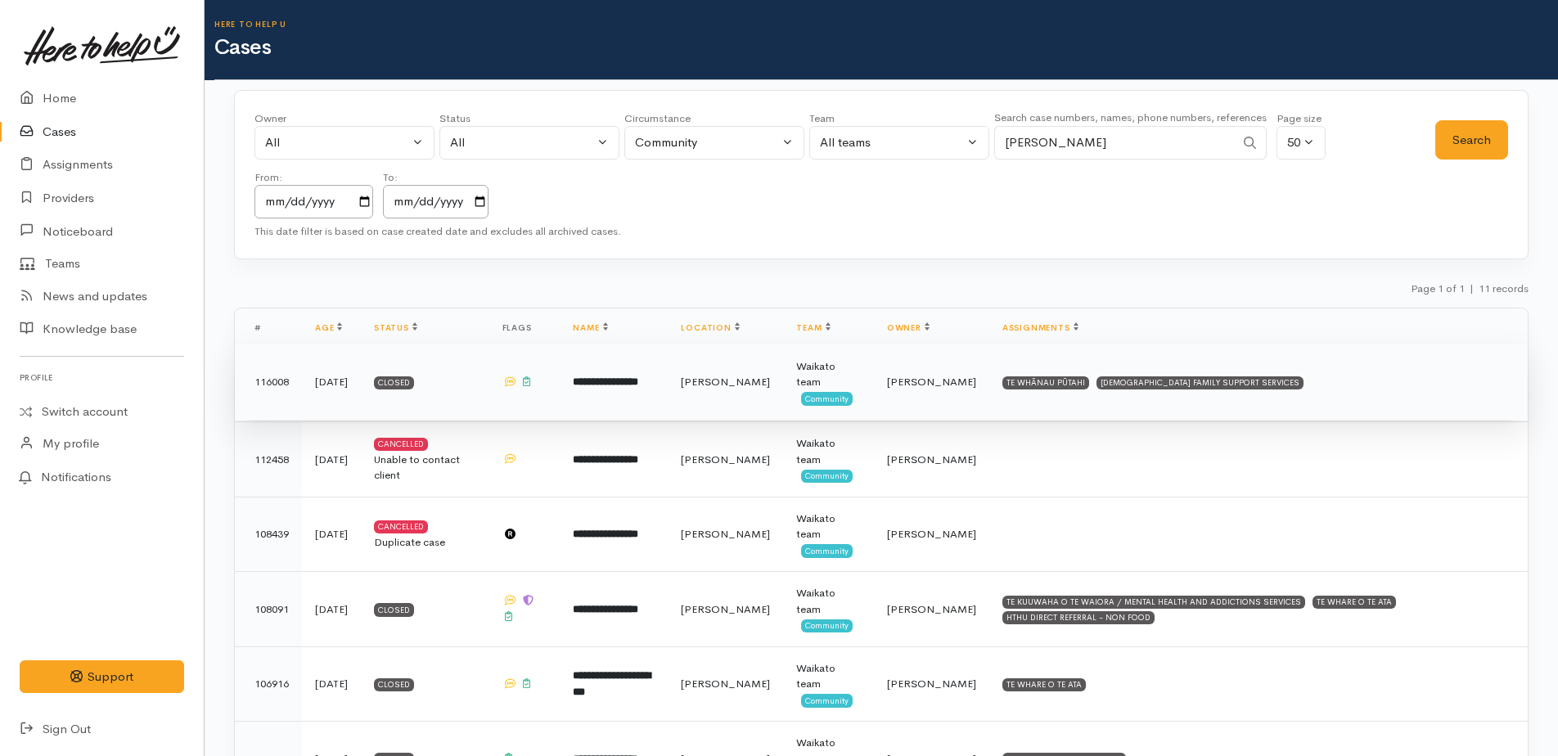
click at [623, 380] on b "**********" at bounding box center [605, 382] width 65 height 11
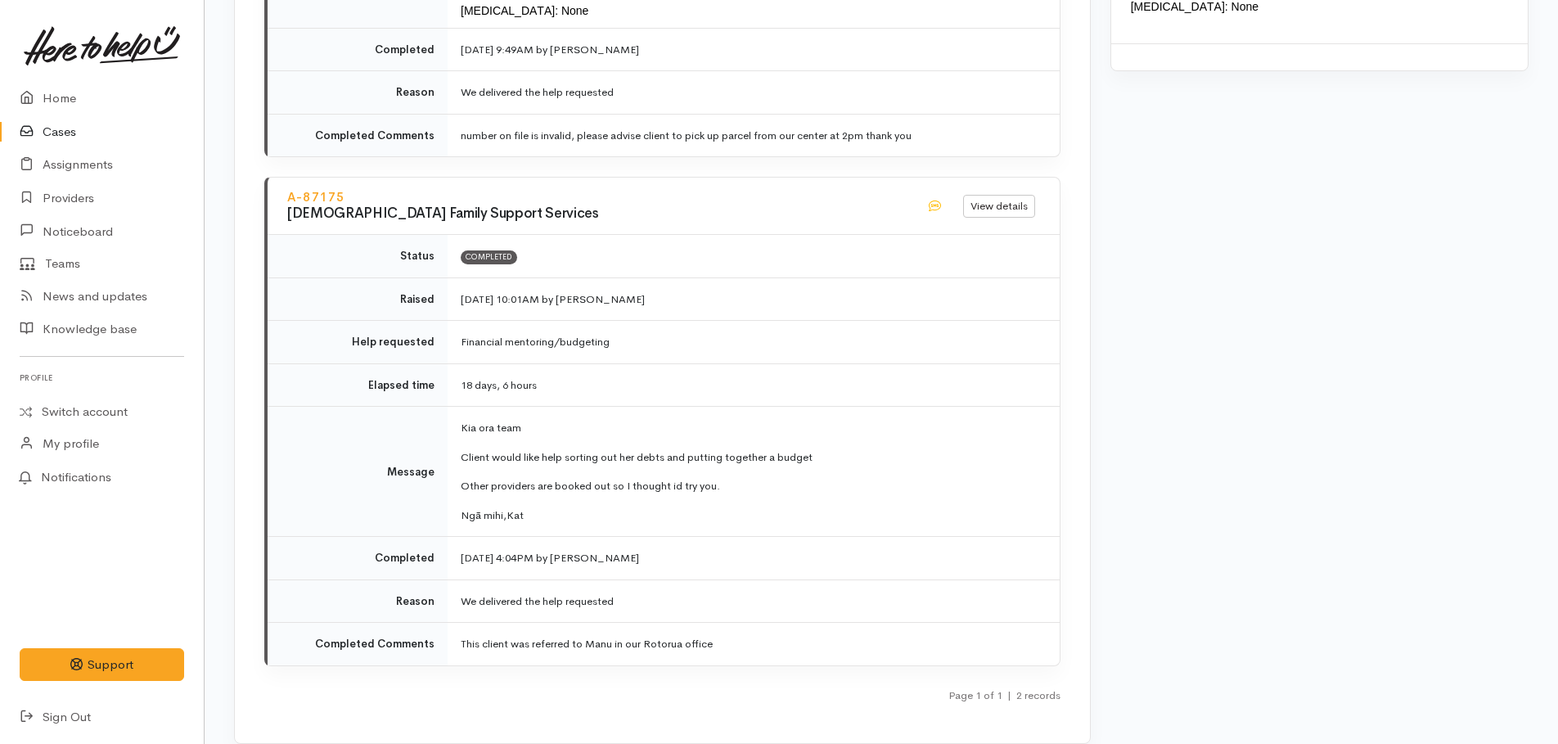
scroll to position [1833, 0]
